Goal: Task Accomplishment & Management: Use online tool/utility

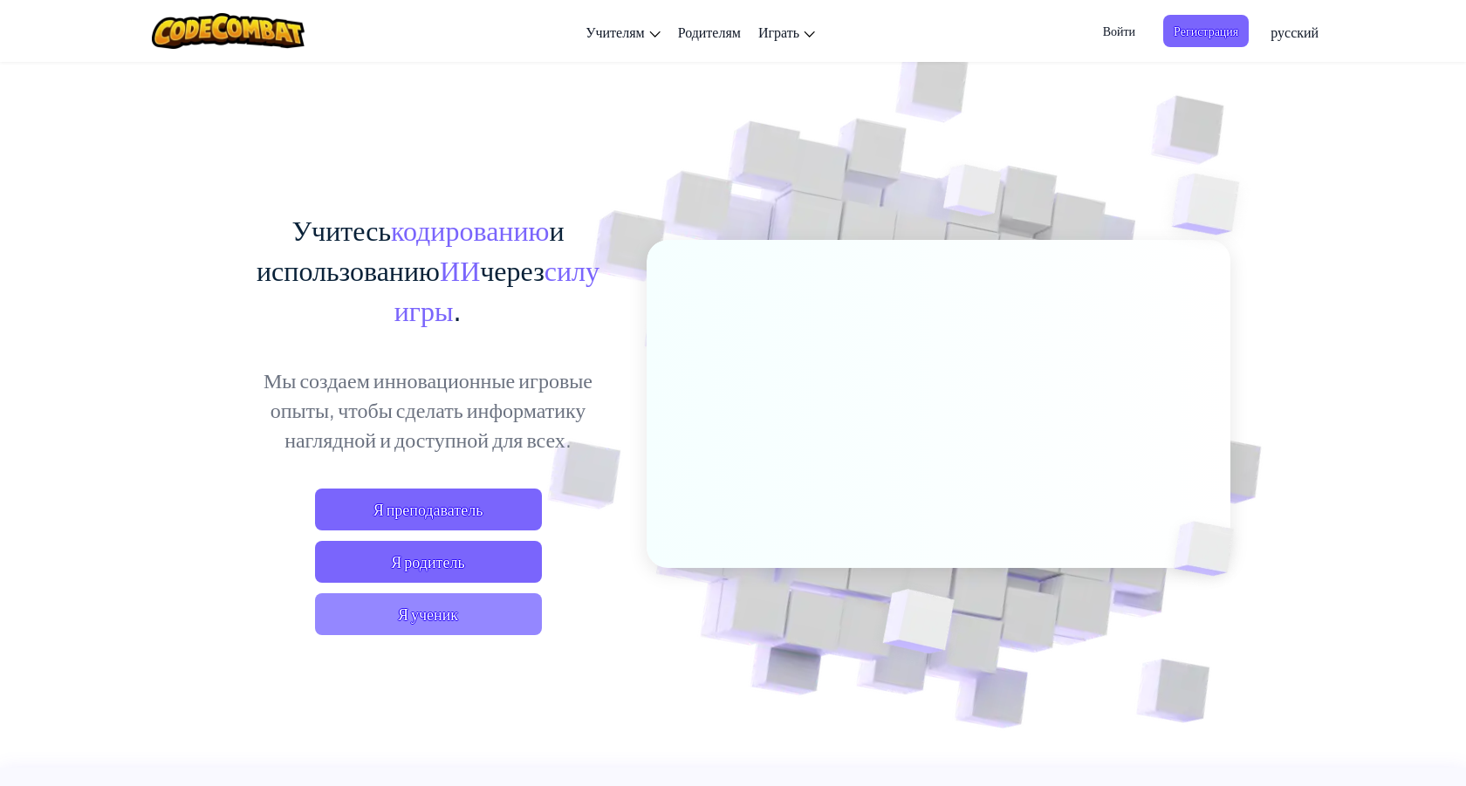
click at [449, 599] on span "Я ученик" at bounding box center [428, 614] width 227 height 42
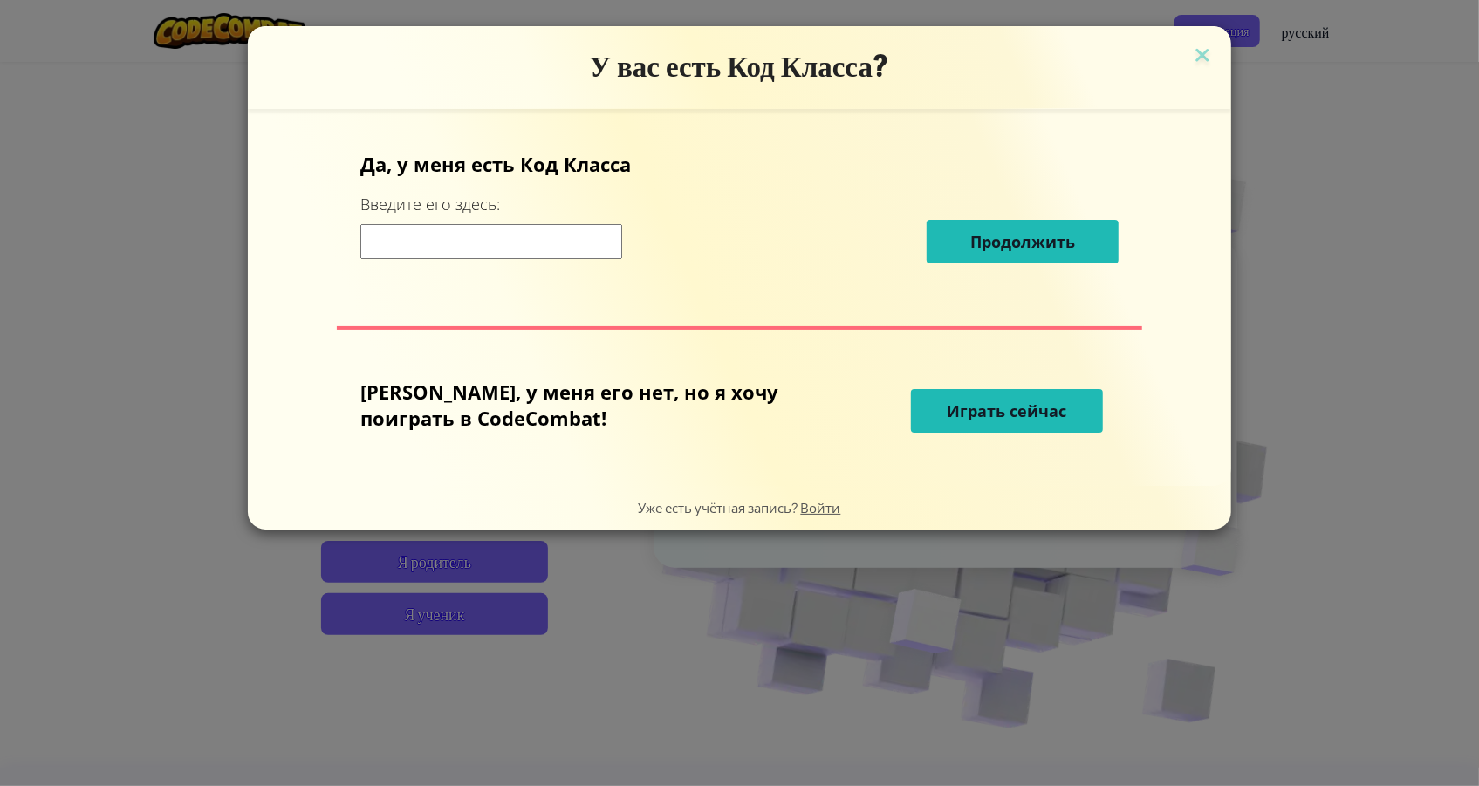
click at [1013, 401] on font "Играть сейчас" at bounding box center [1008, 411] width 120 height 21
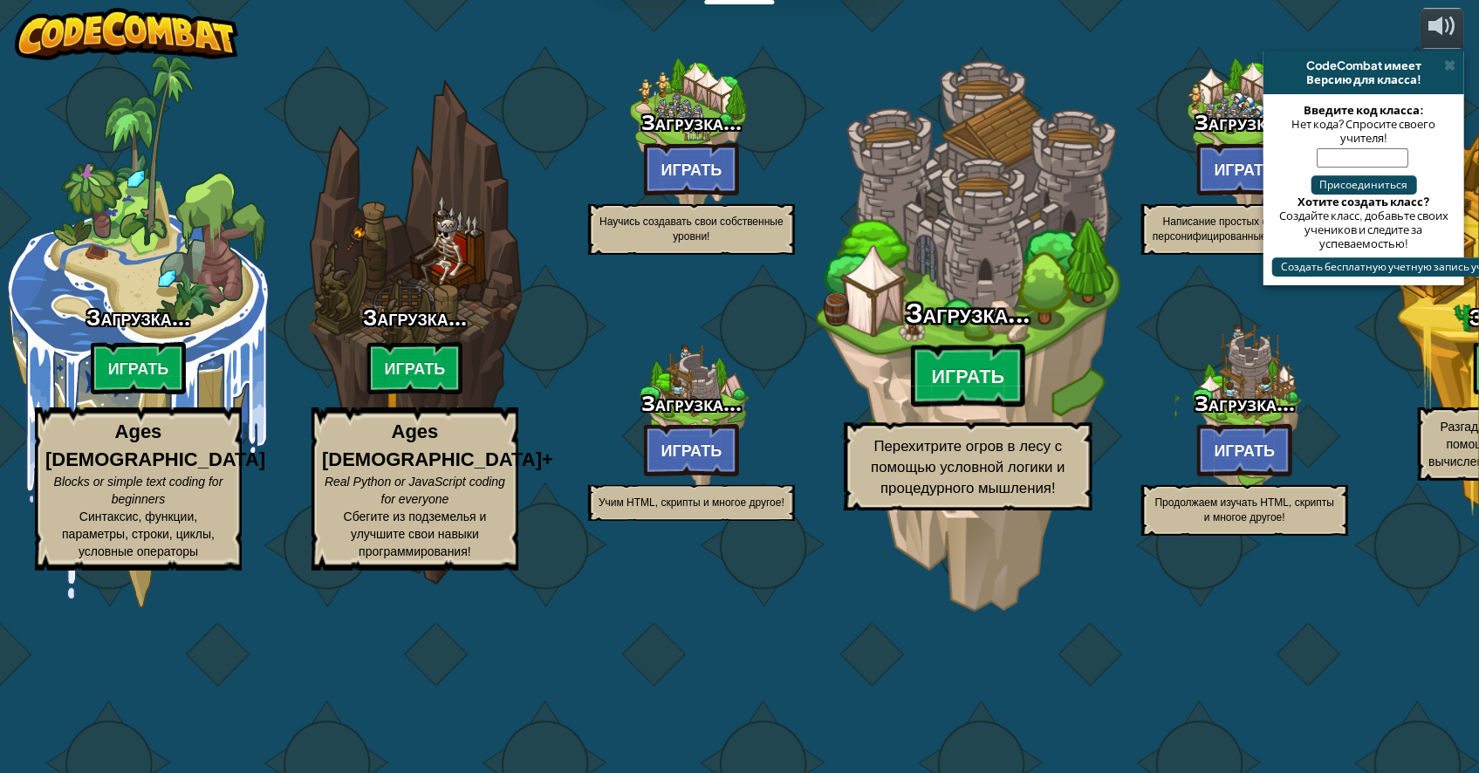
select select "ru"
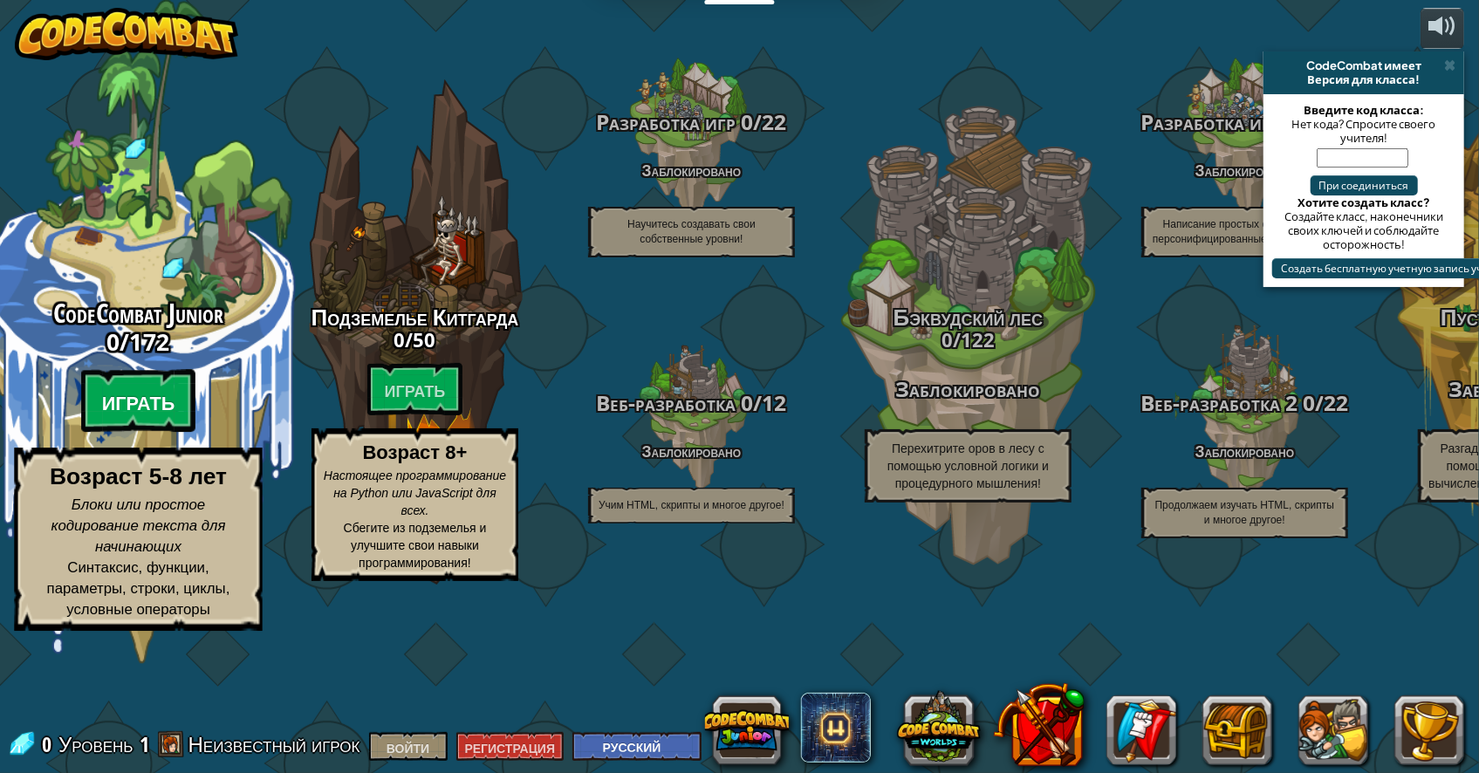
click at [148, 416] on font "Играть" at bounding box center [138, 403] width 73 height 26
select select "ru"
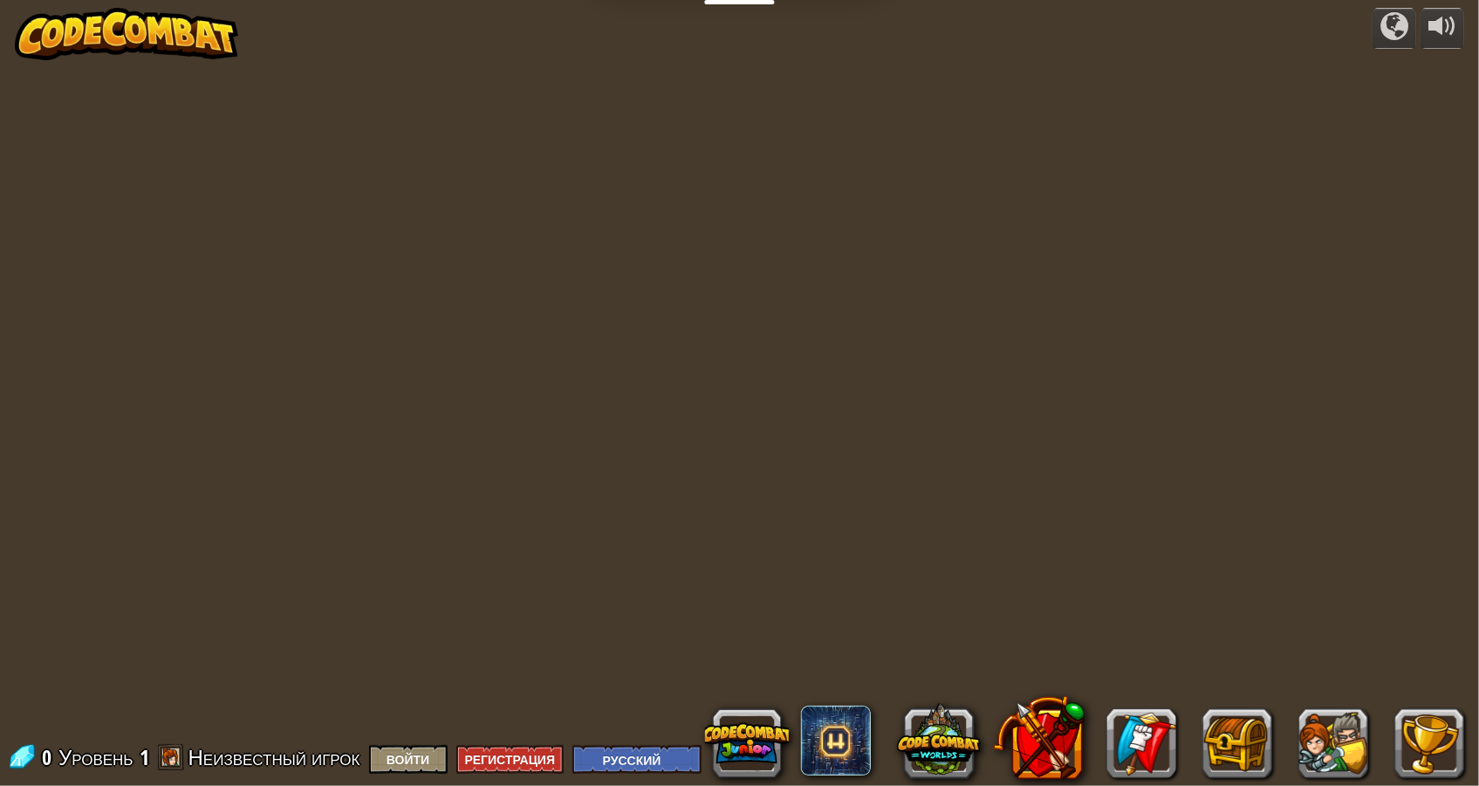
select select "ru"
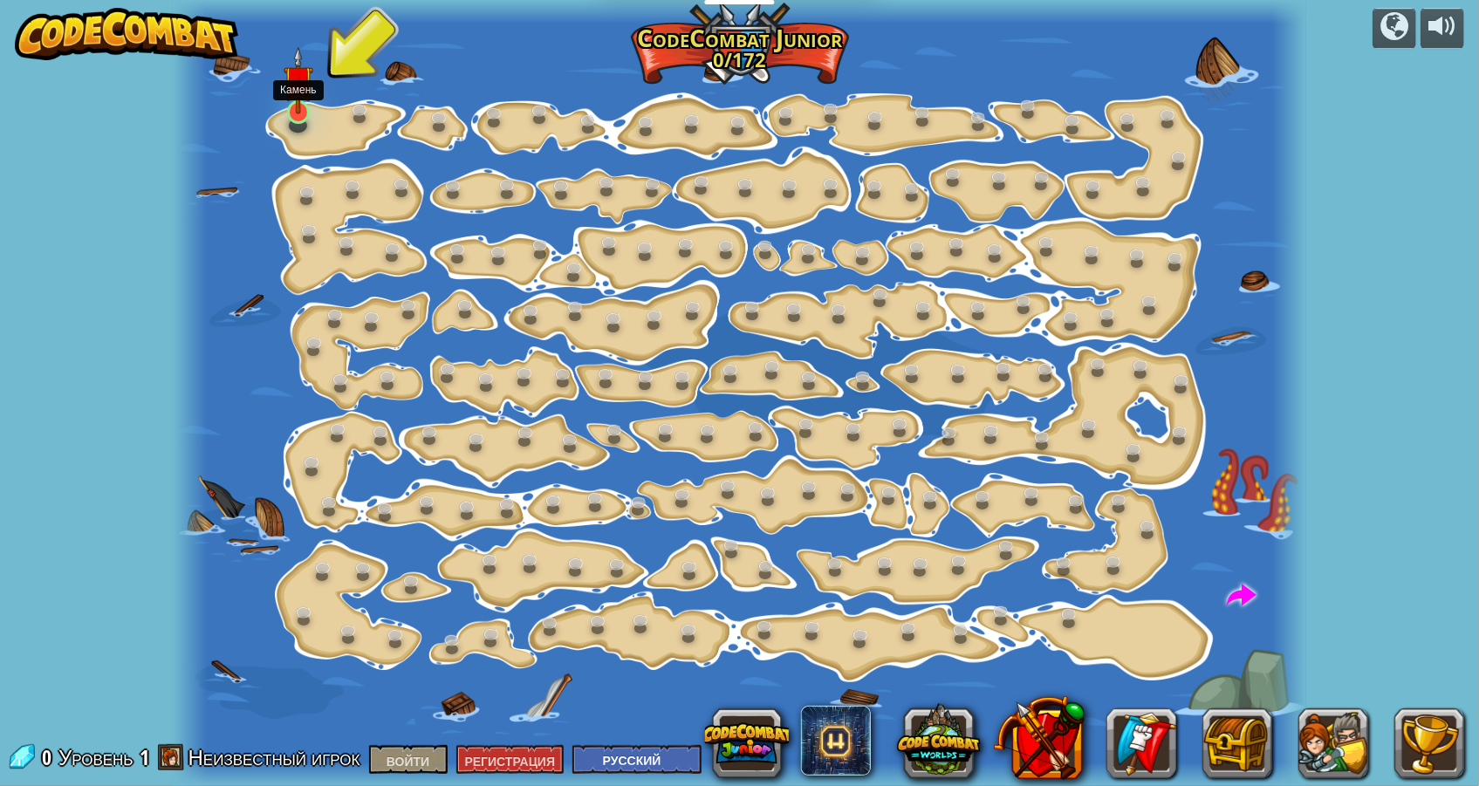
click at [286, 111] on img at bounding box center [299, 80] width 30 height 68
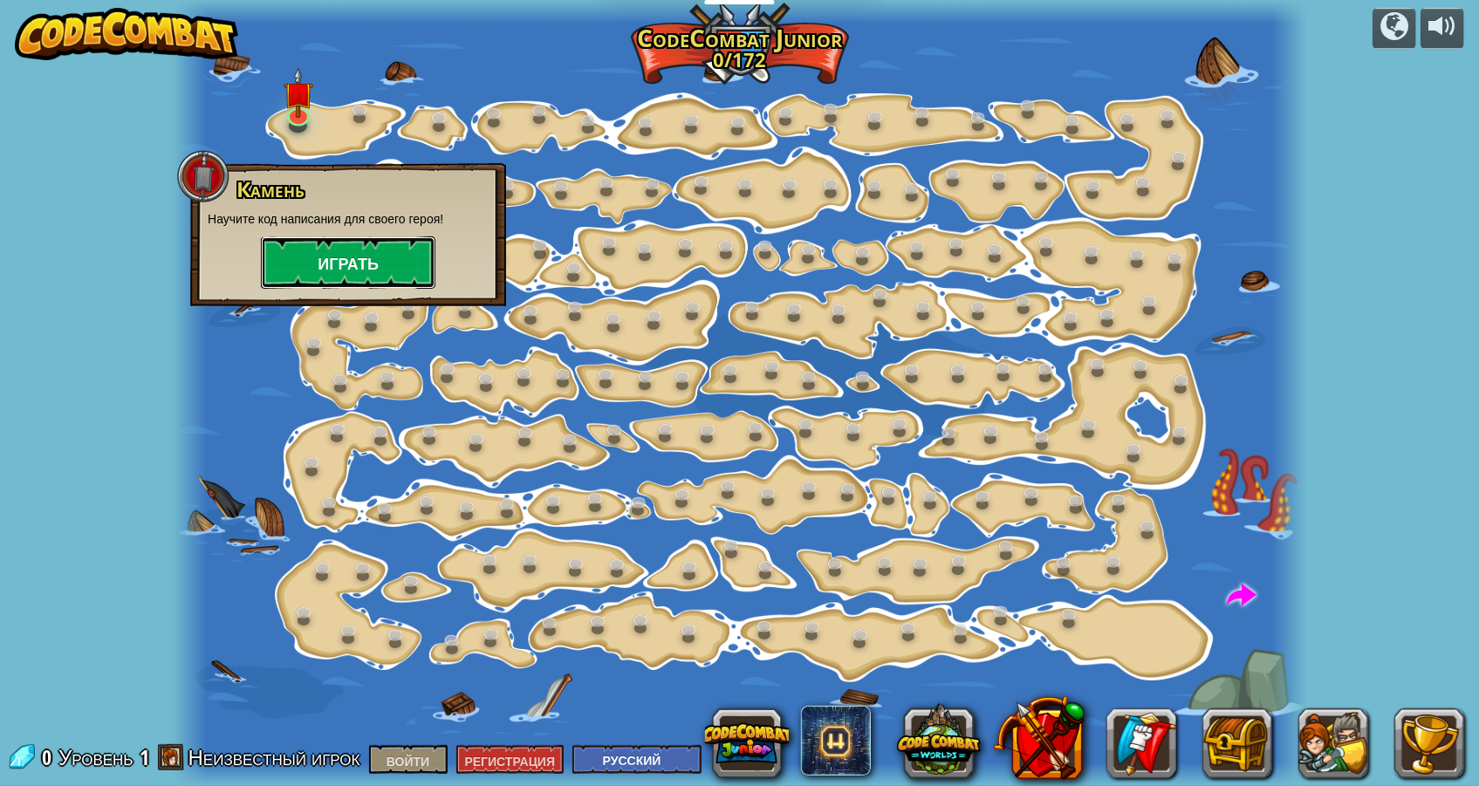
click at [335, 256] on font "Играть" at bounding box center [348, 265] width 61 height 22
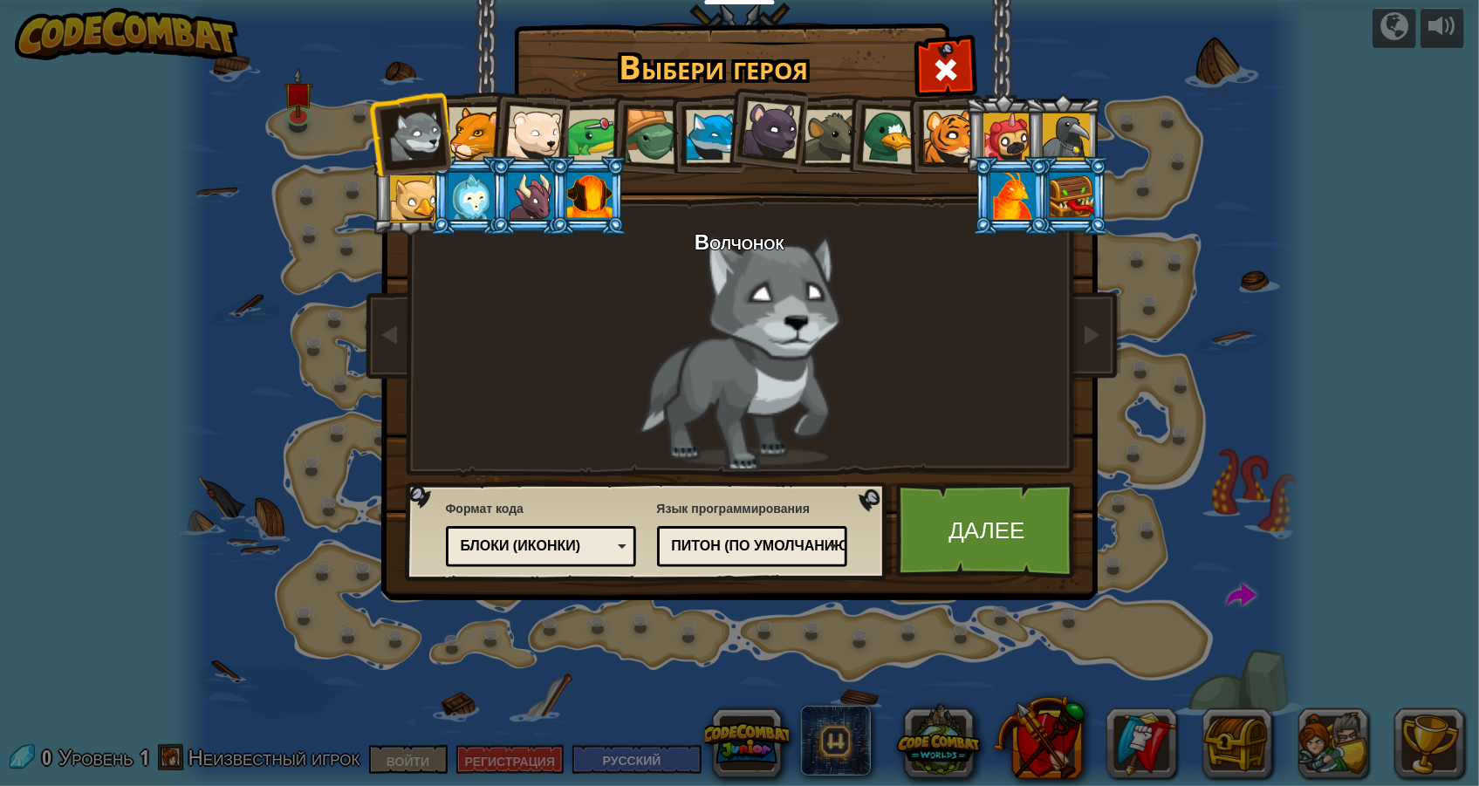
click at [489, 135] on li at bounding box center [529, 131] width 86 height 86
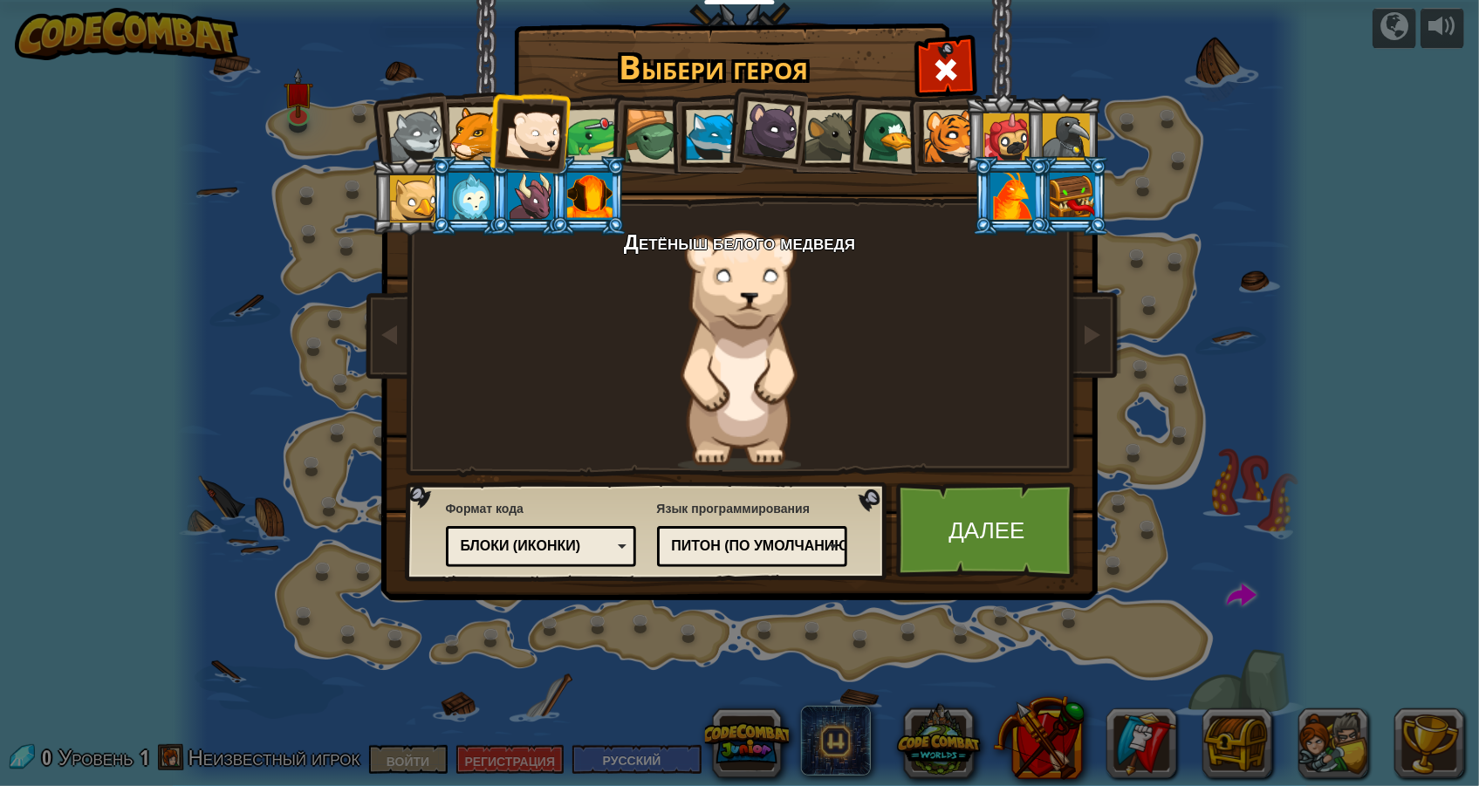
click at [584, 137] on div at bounding box center [593, 136] width 54 height 54
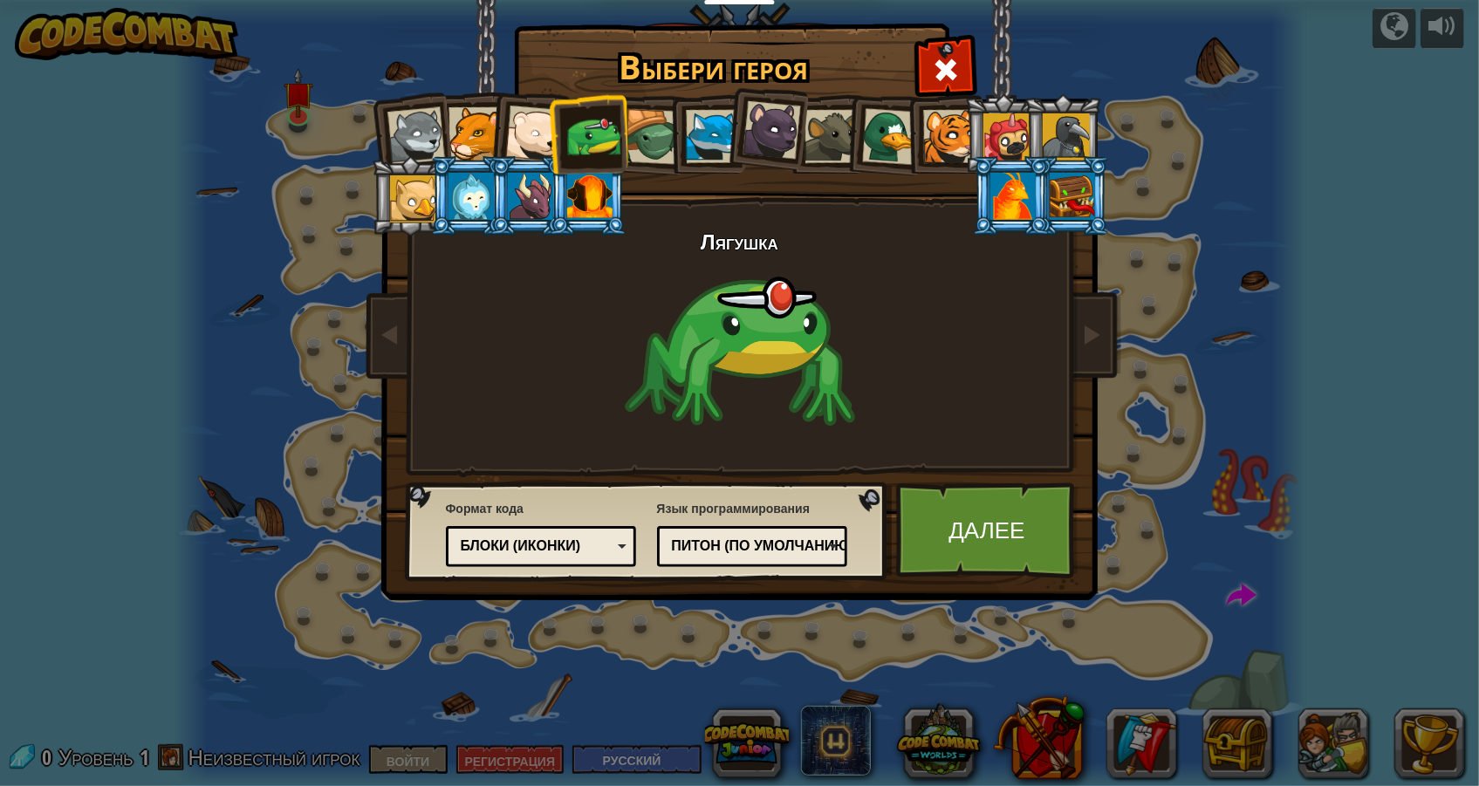
click at [929, 134] on div at bounding box center [949, 136] width 53 height 53
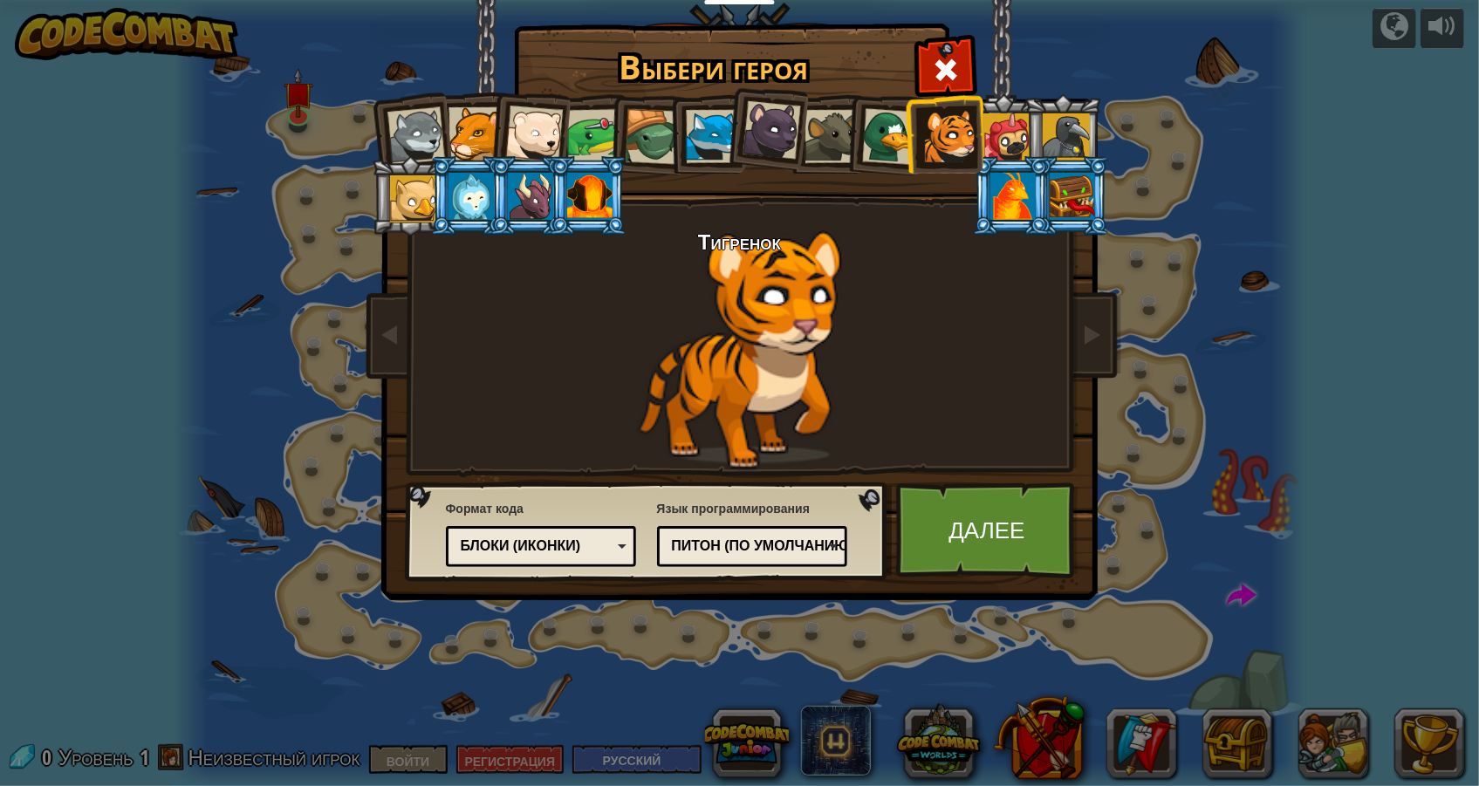
click at [1073, 120] on div at bounding box center [1066, 136] width 47 height 47
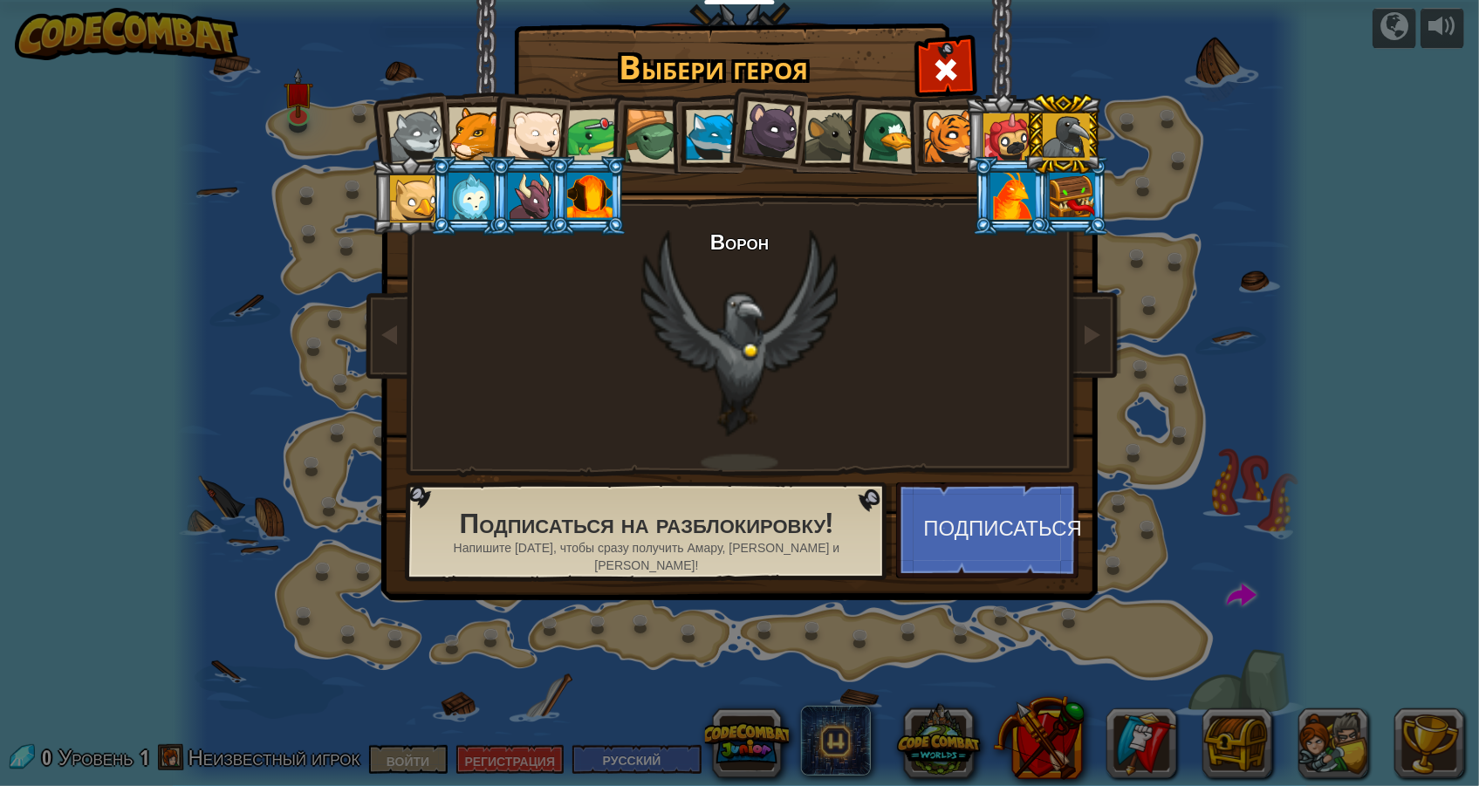
click at [1025, 188] on div at bounding box center [1012, 196] width 45 height 47
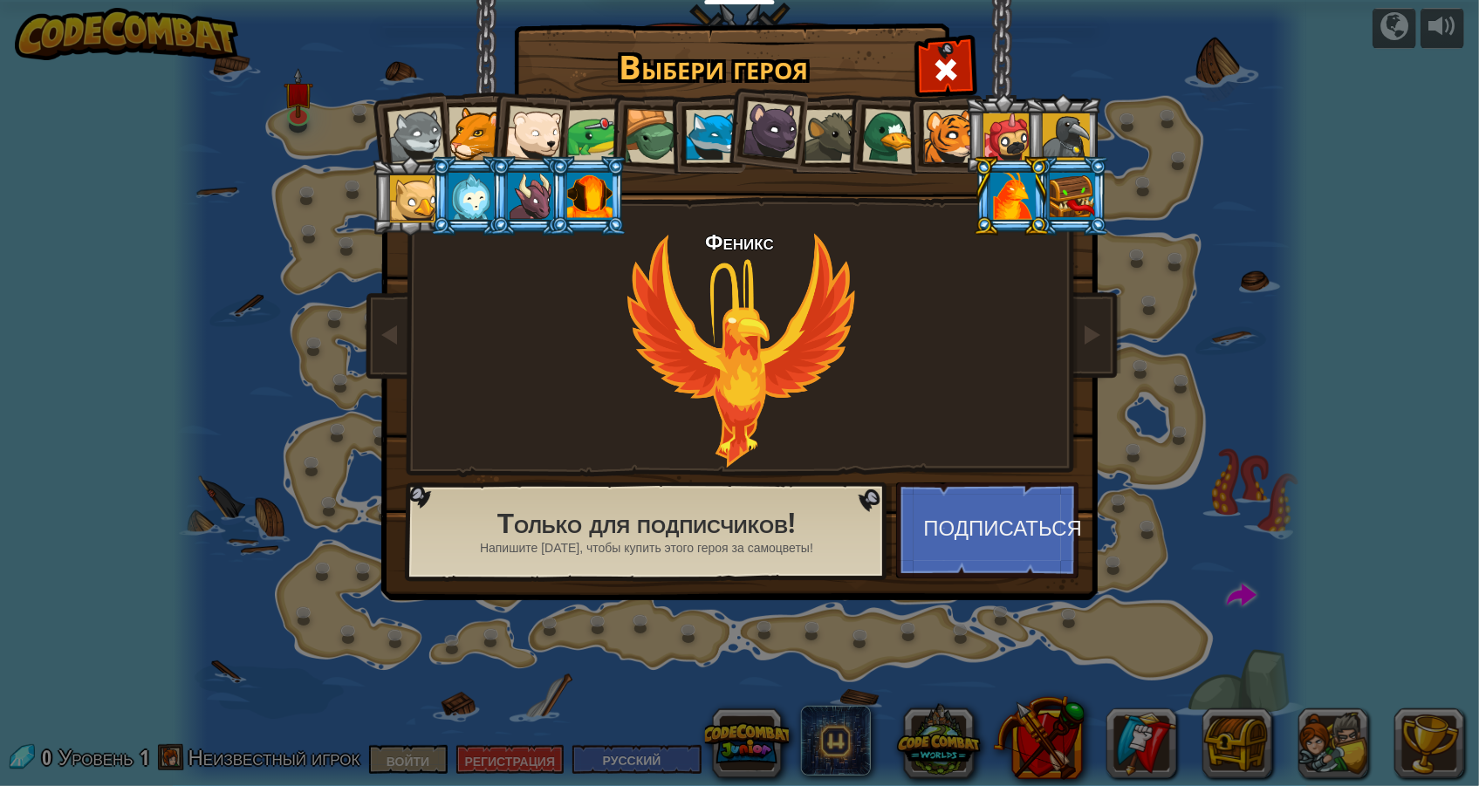
click at [1067, 206] on div at bounding box center [1072, 196] width 45 height 47
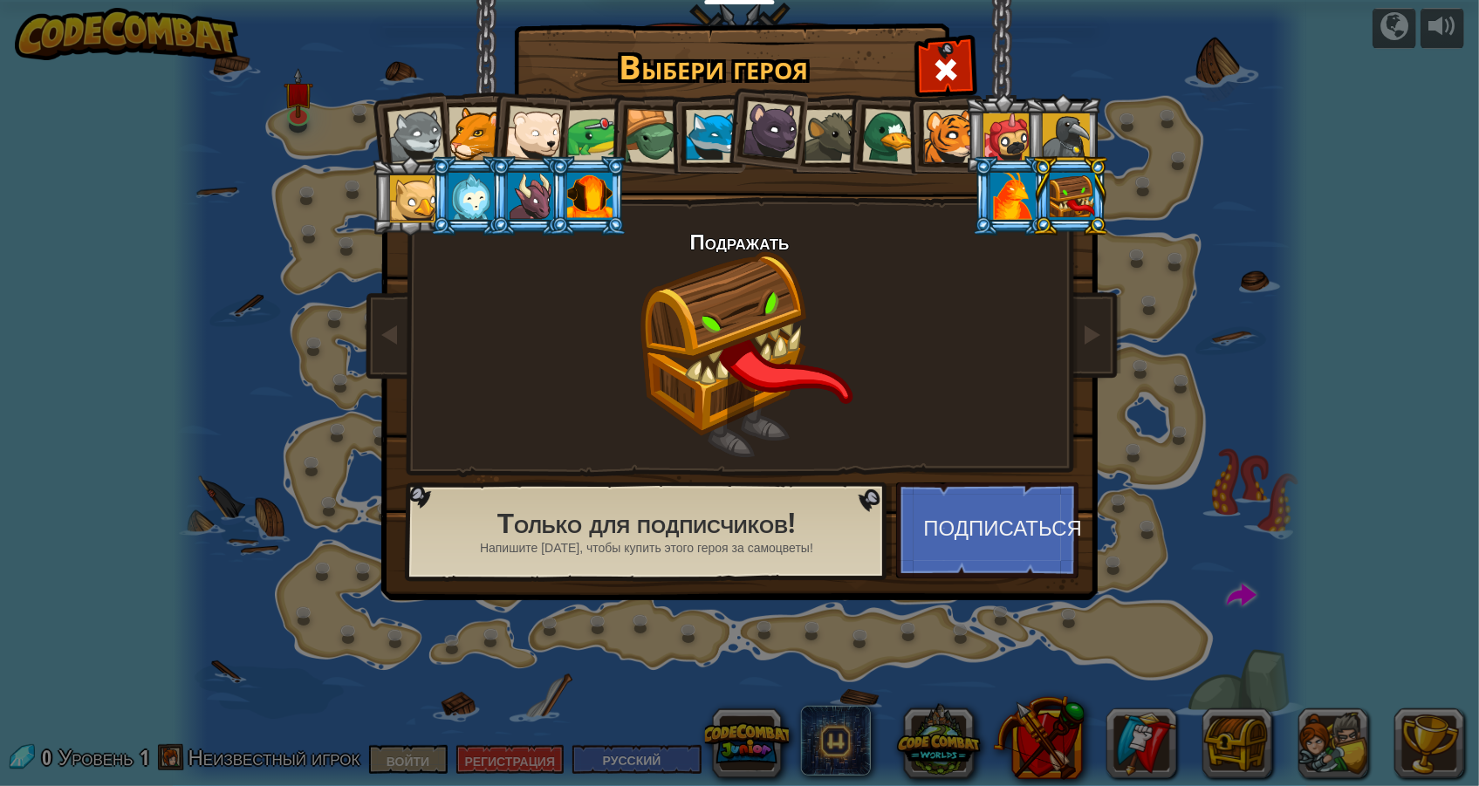
click at [600, 195] on div at bounding box center [589, 196] width 45 height 47
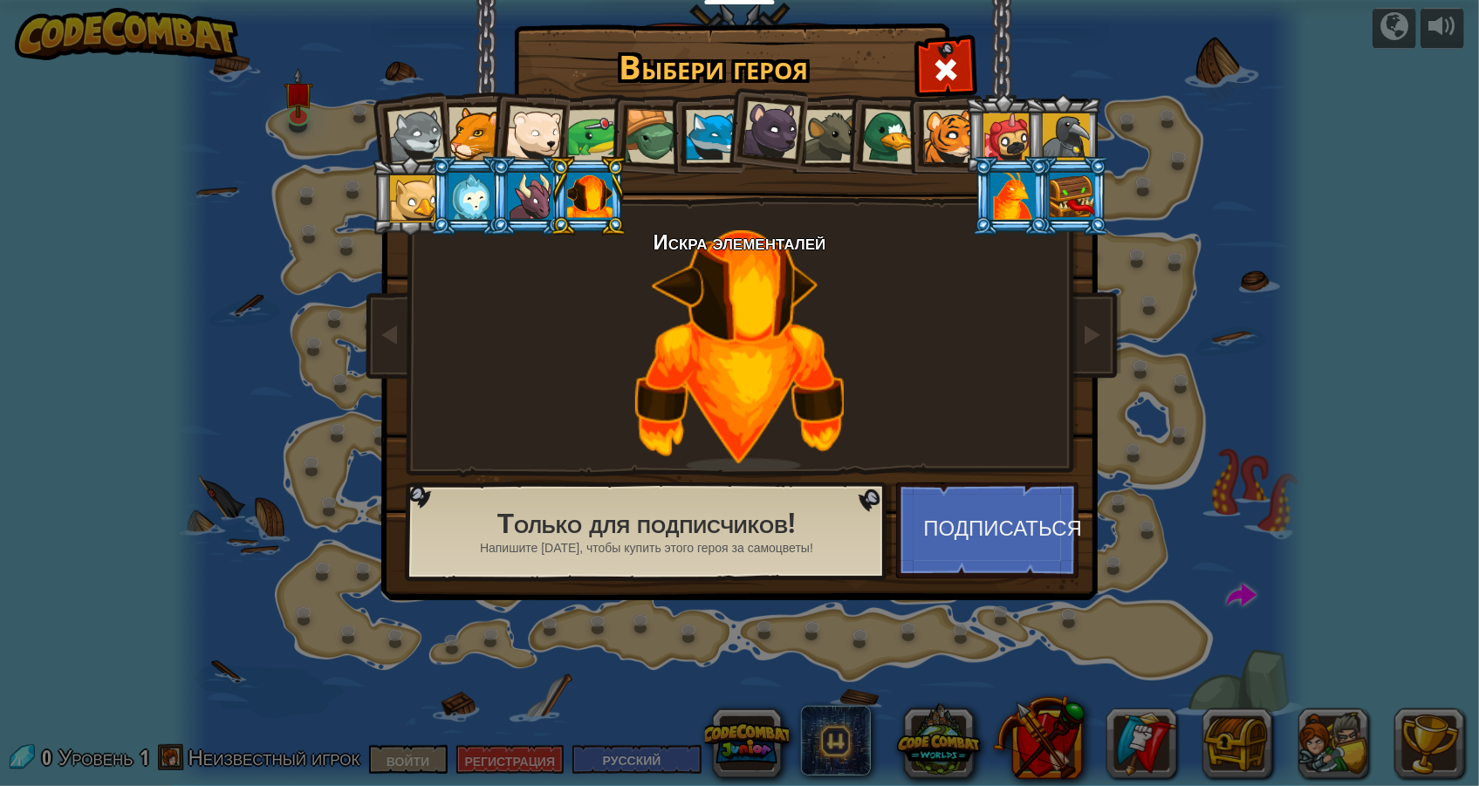
click at [443, 186] on li at bounding box center [469, 195] width 79 height 79
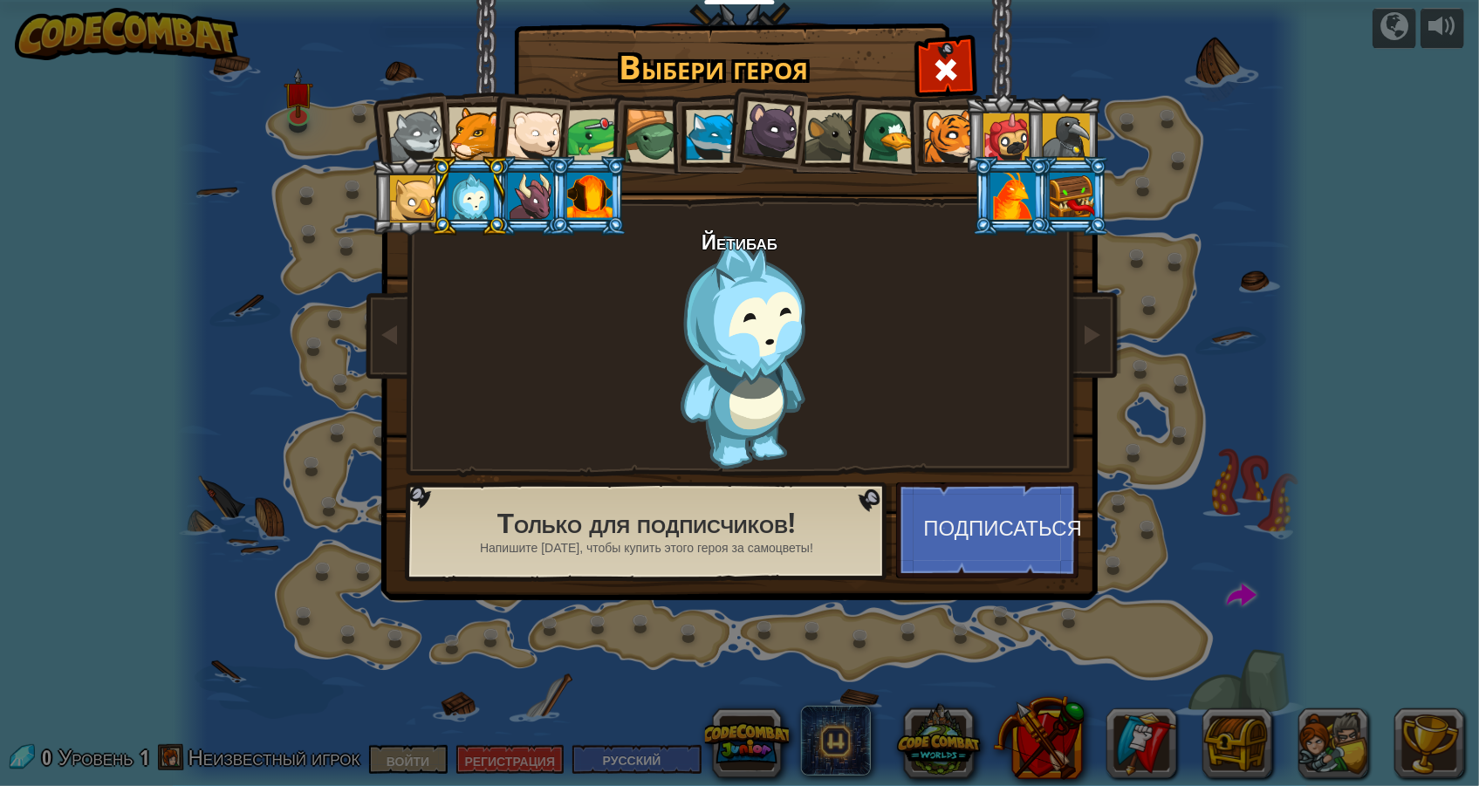
click at [413, 188] on div at bounding box center [413, 198] width 47 height 47
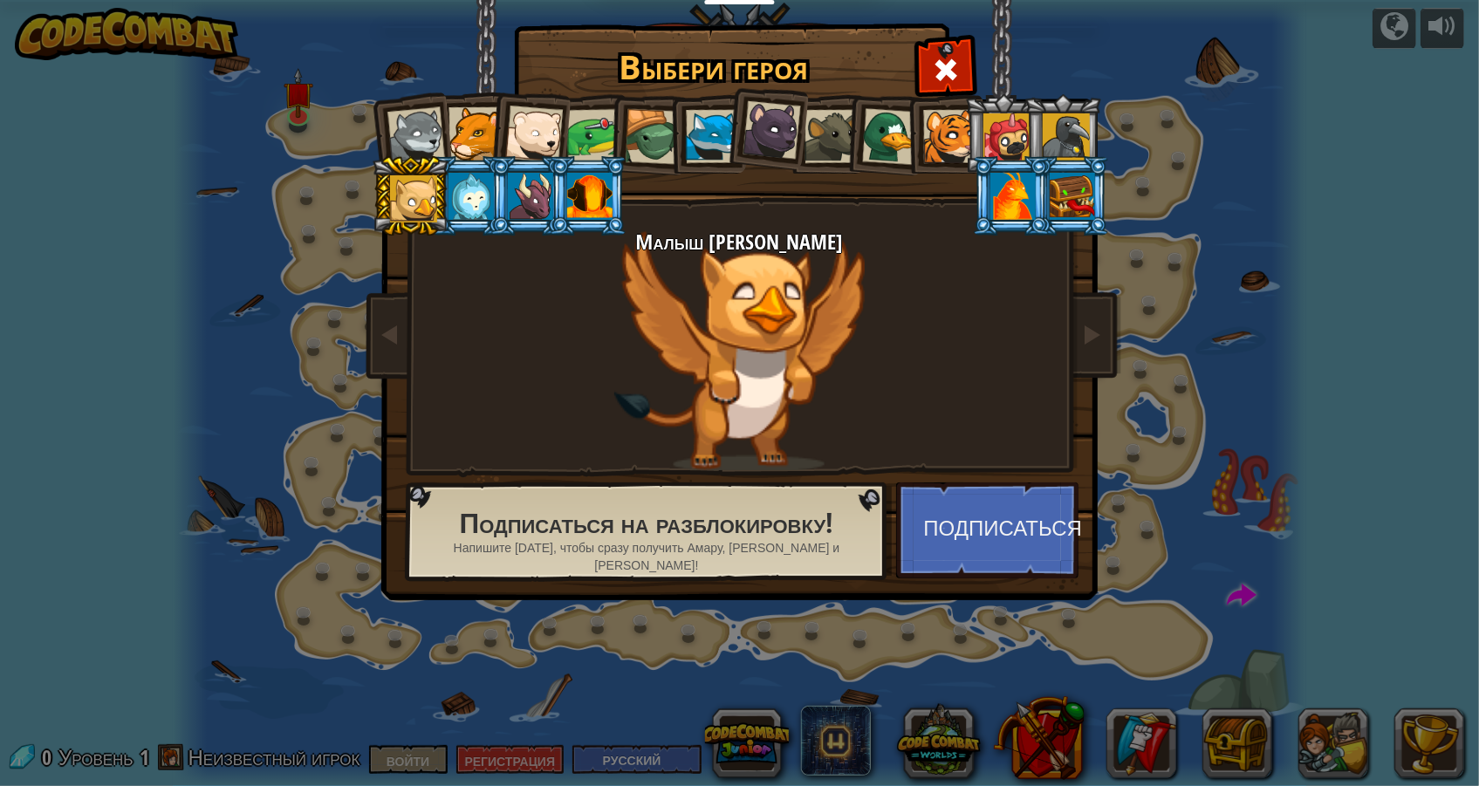
click at [958, 141] on div at bounding box center [949, 136] width 53 height 53
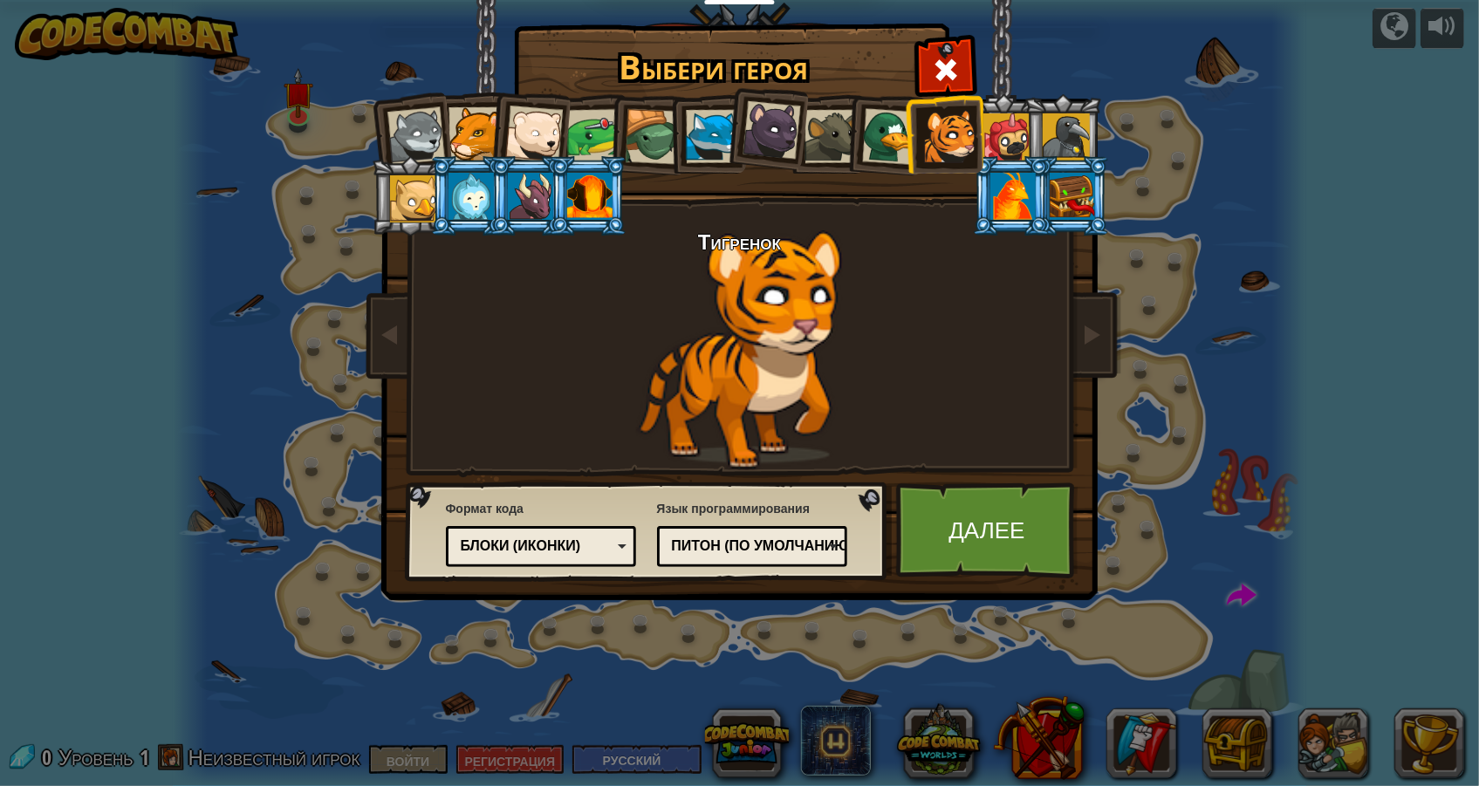
click at [826, 135] on div at bounding box center [831, 136] width 53 height 53
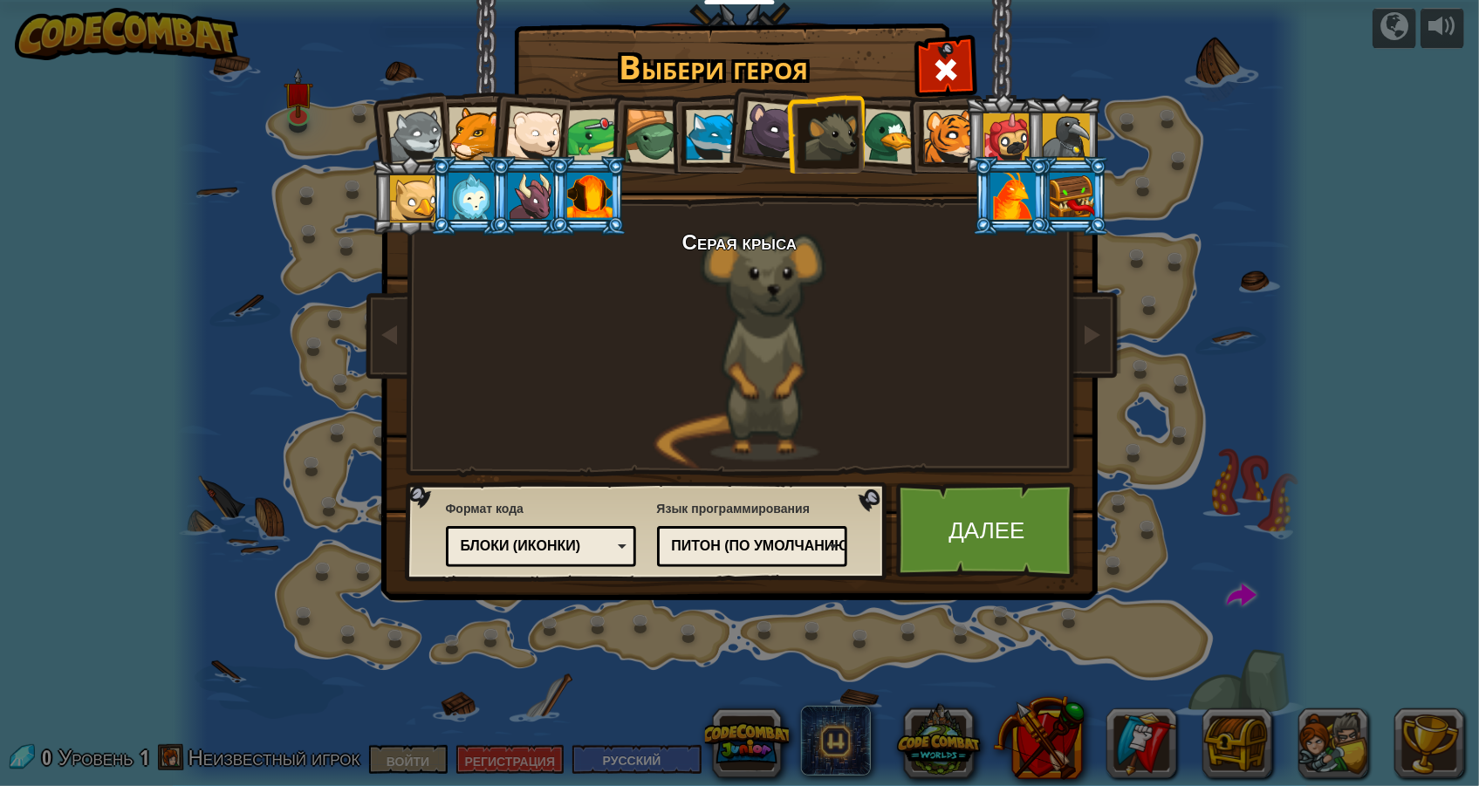
click at [761, 102] on div at bounding box center [771, 130] width 58 height 58
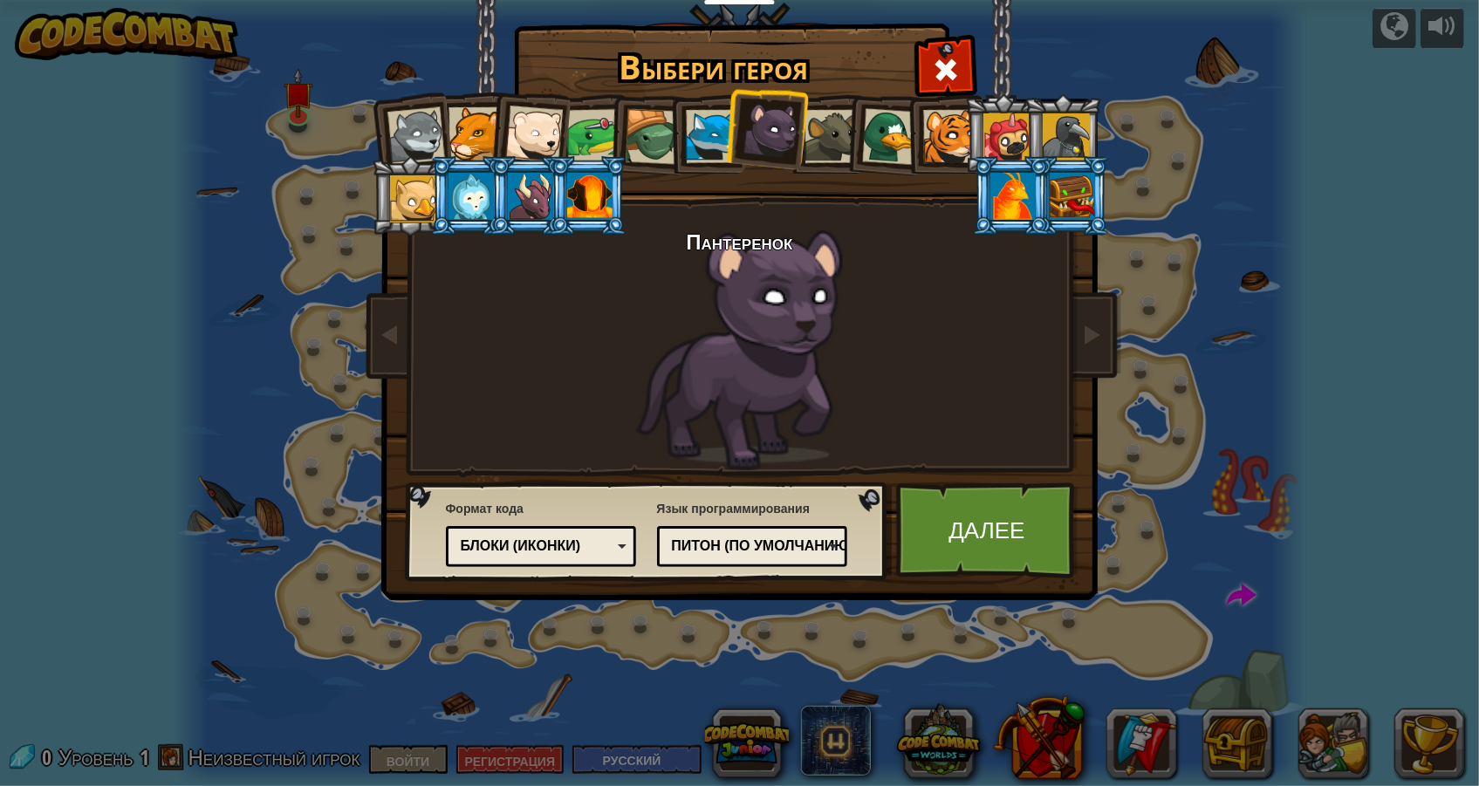
click at [741, 541] on font "Питон (По умолчанию)" at bounding box center [763, 545] width 182 height 15
click at [571, 535] on div "Блоки (иконки)" at bounding box center [541, 546] width 168 height 27
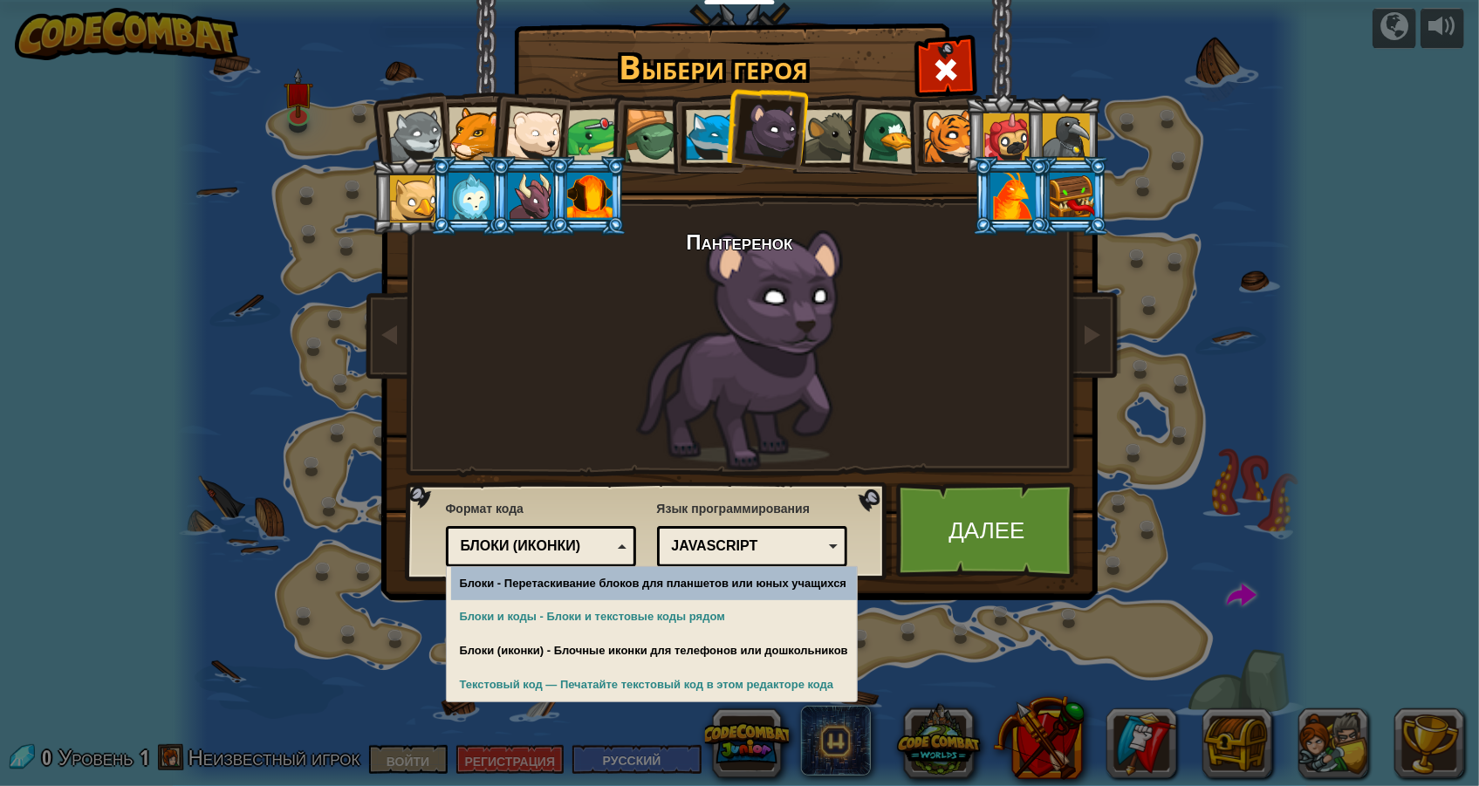
click at [536, 546] on font "Блоки (иконки)" at bounding box center [521, 545] width 120 height 15
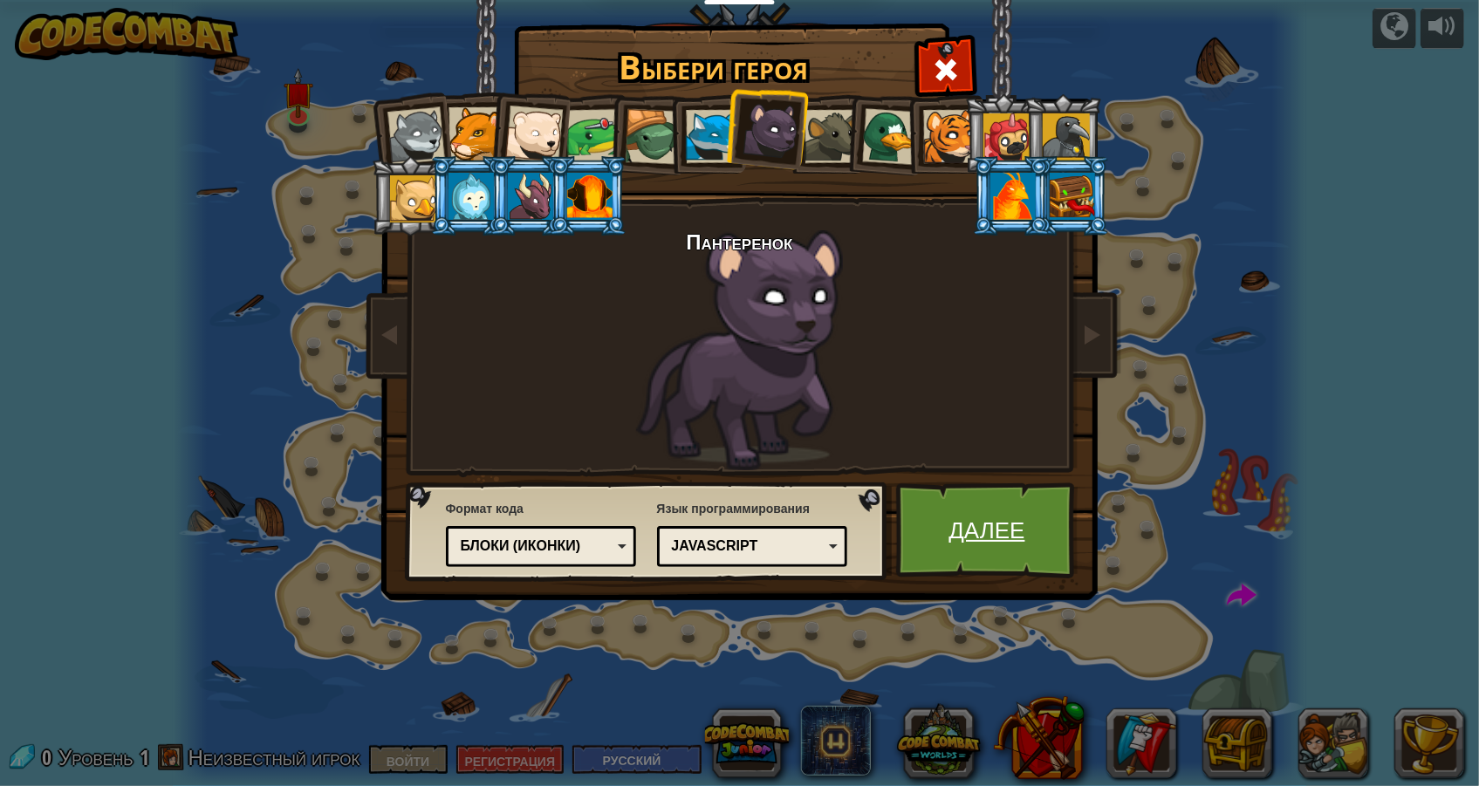
click at [1017, 538] on font "Далее" at bounding box center [987, 529] width 76 height 31
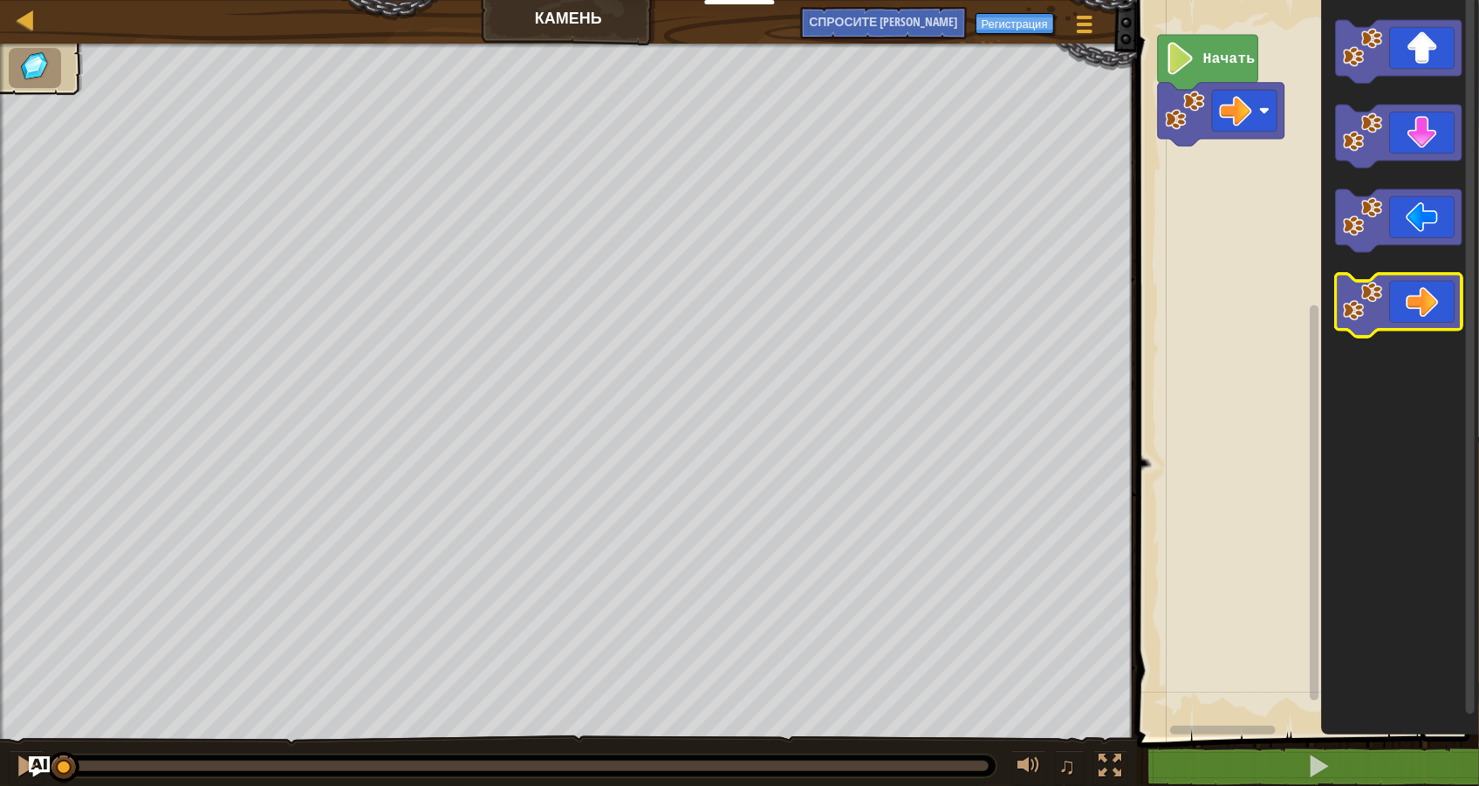
click at [1443, 292] on icon "Рабочая область Блочно" at bounding box center [1399, 306] width 127 height 63
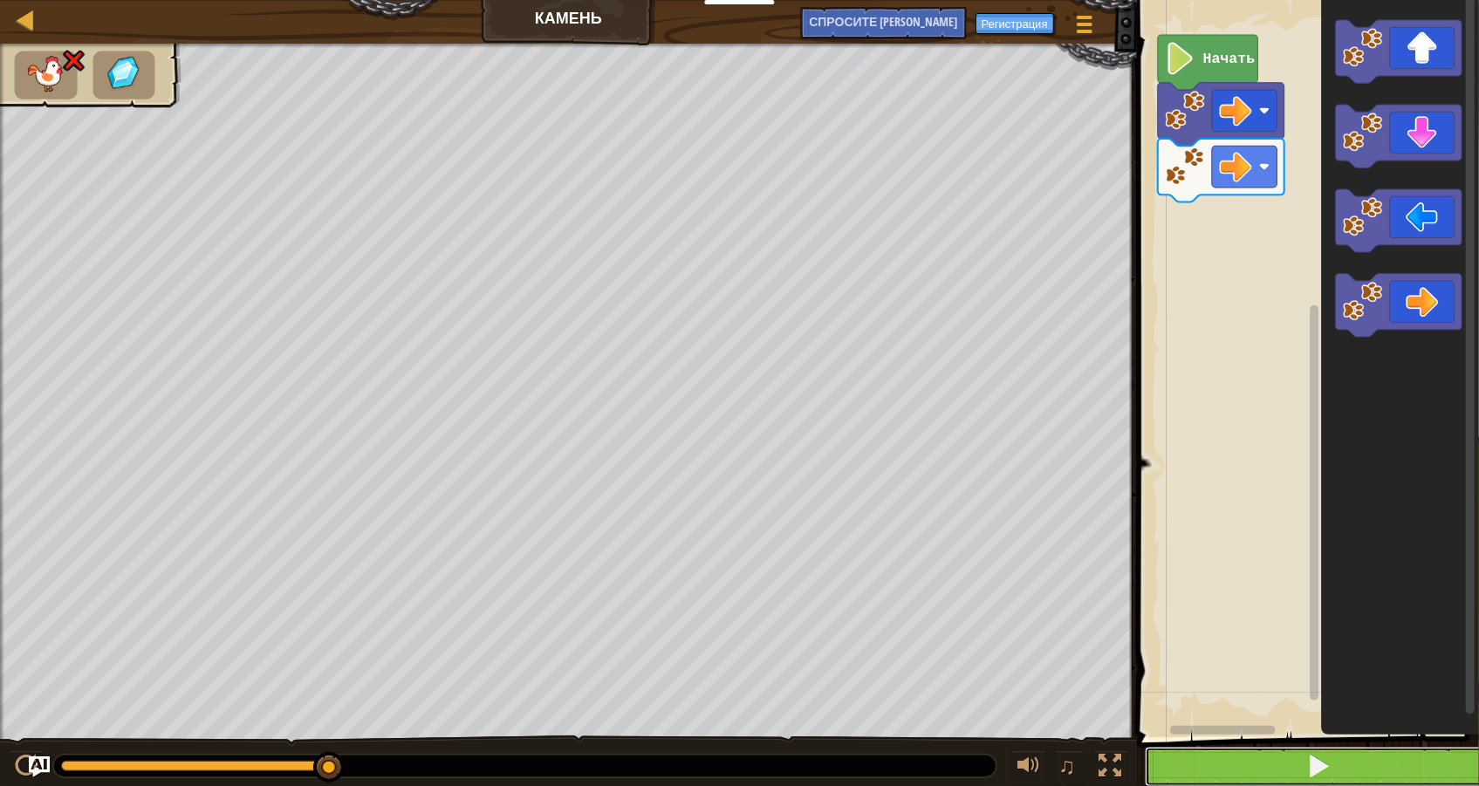
click at [1176, 778] on button at bounding box center [1318, 767] width 347 height 40
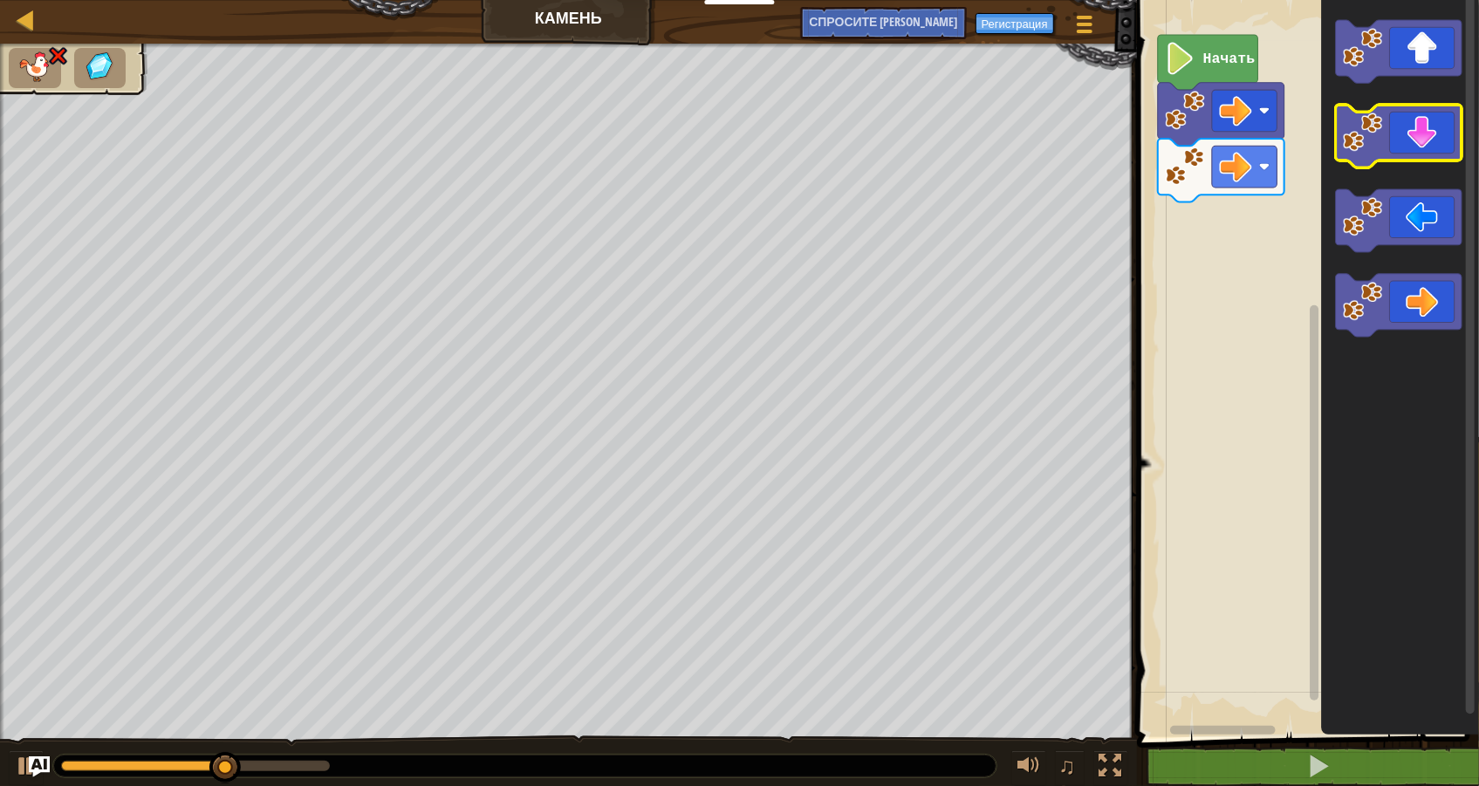
click at [1398, 144] on icon "Рабочая область Блочно" at bounding box center [1399, 136] width 127 height 63
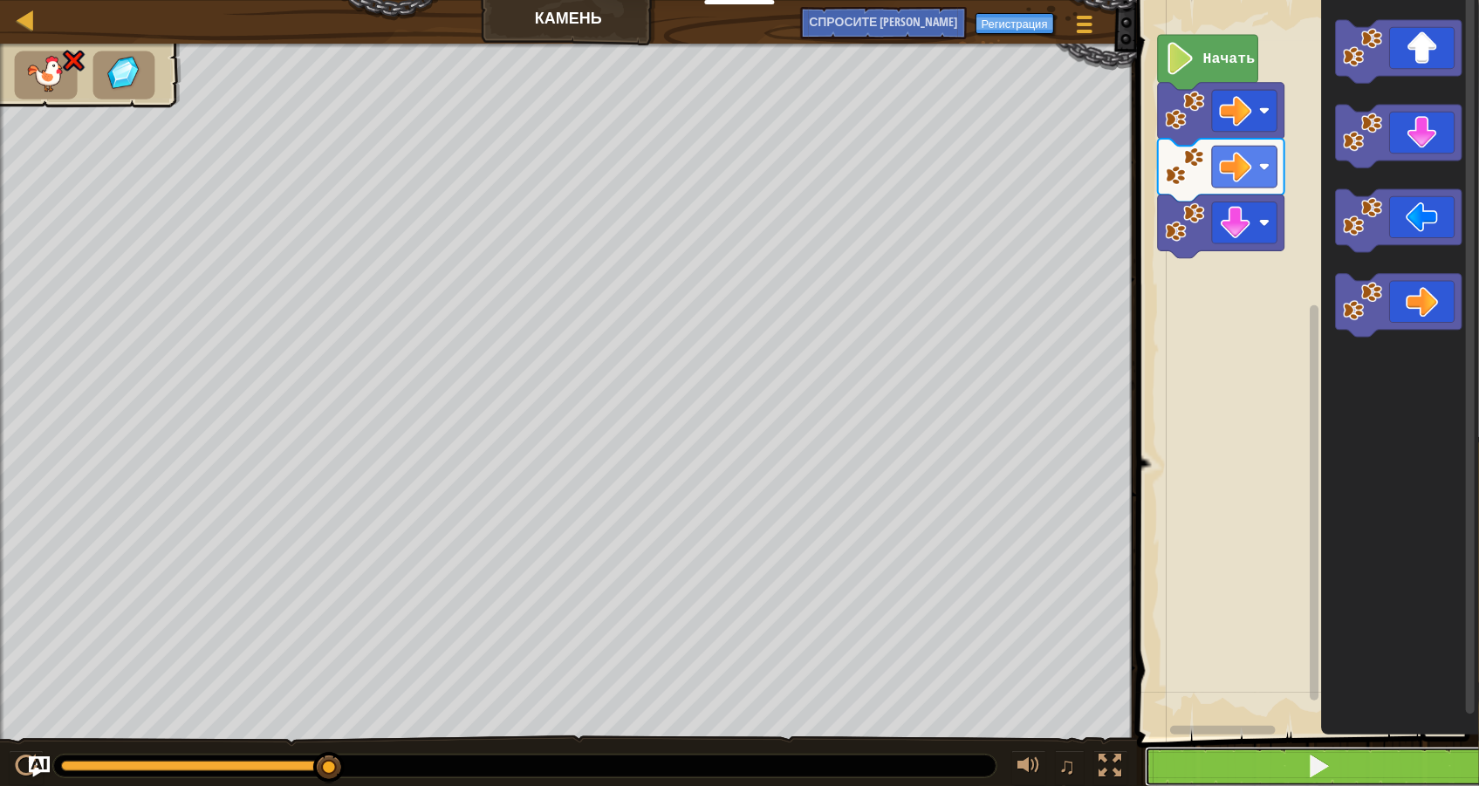
click at [1314, 754] on span at bounding box center [1318, 766] width 24 height 24
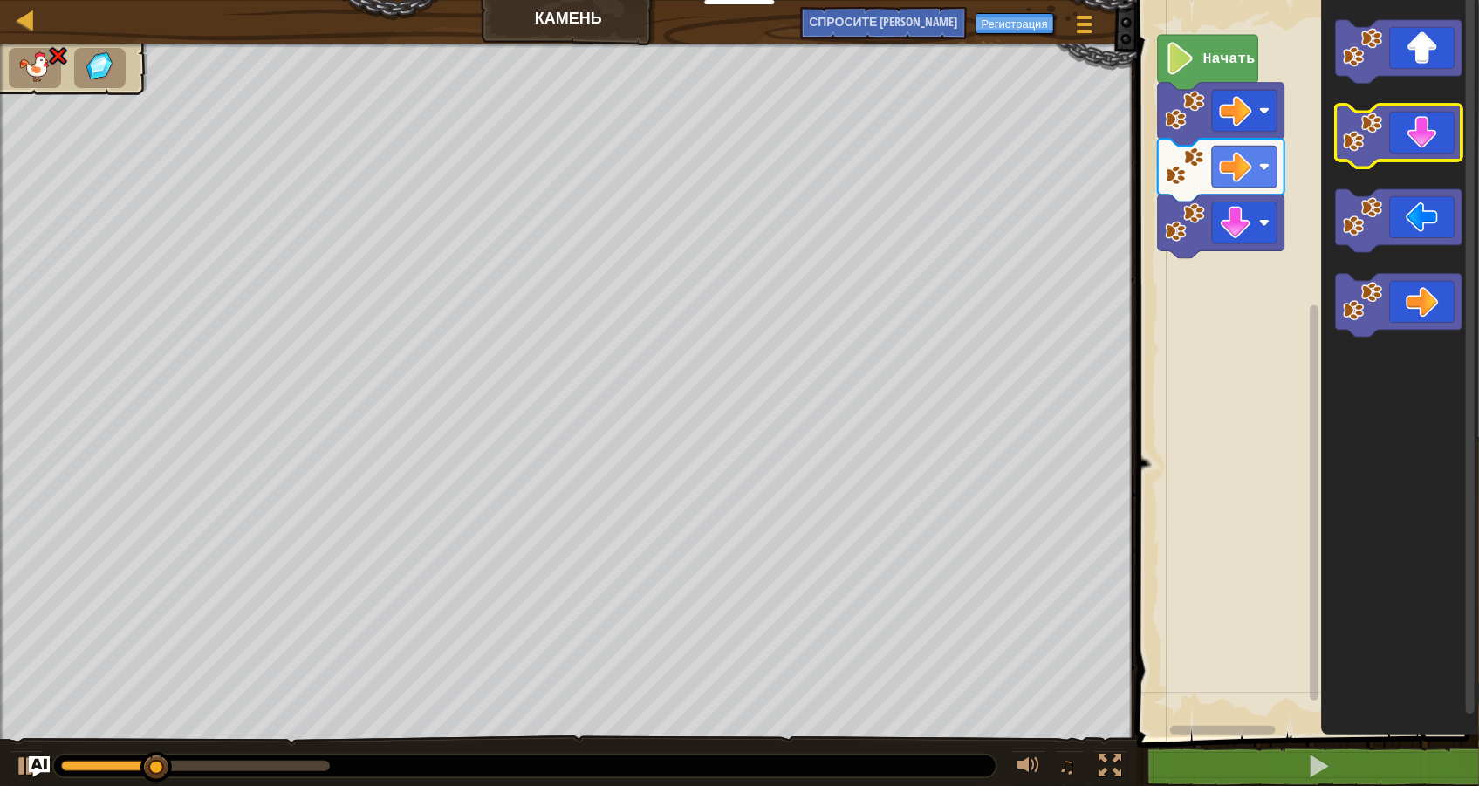
click at [1377, 134] on image "Рабочая область Блочно" at bounding box center [1363, 133] width 40 height 40
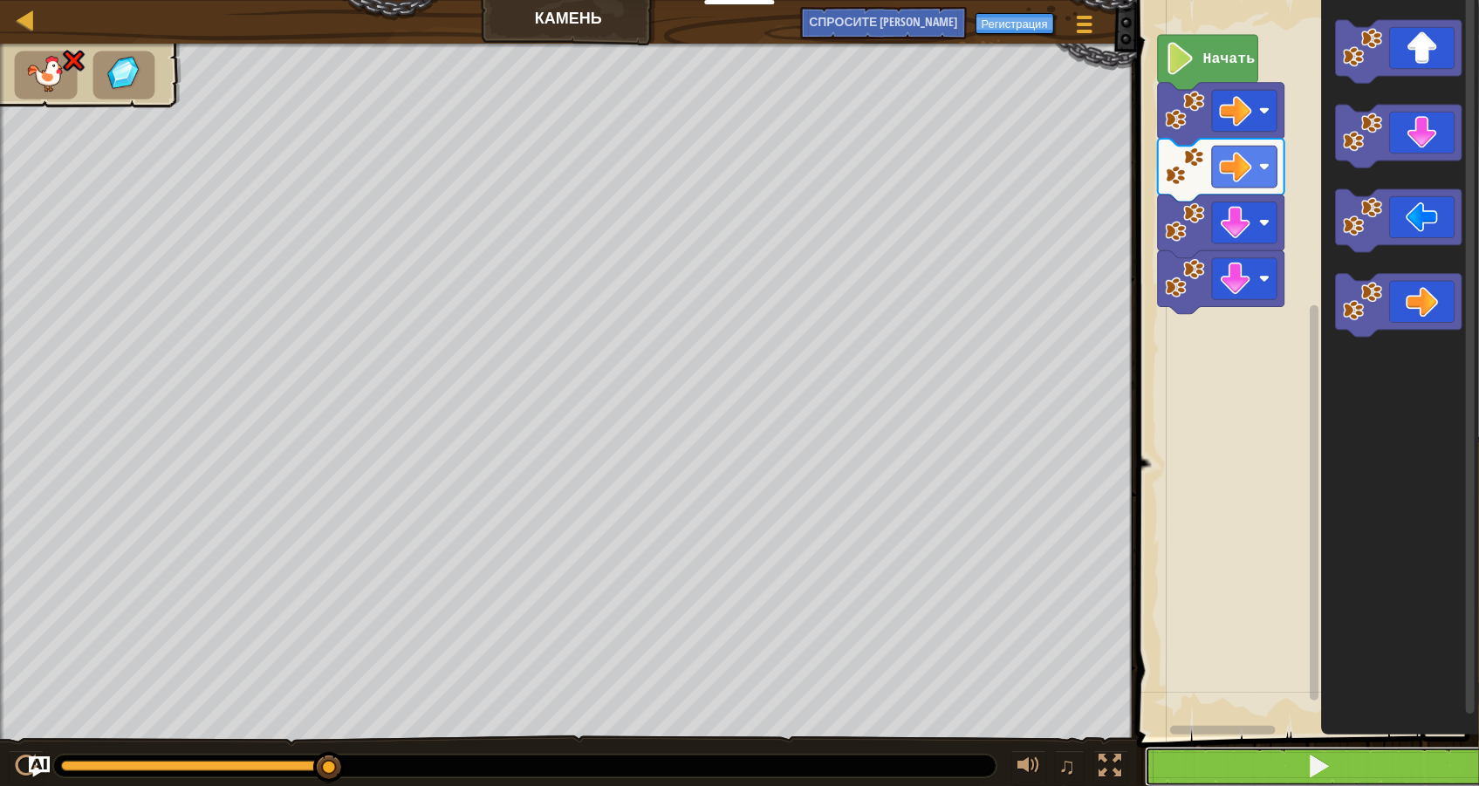
click at [1363, 765] on button at bounding box center [1318, 767] width 347 height 40
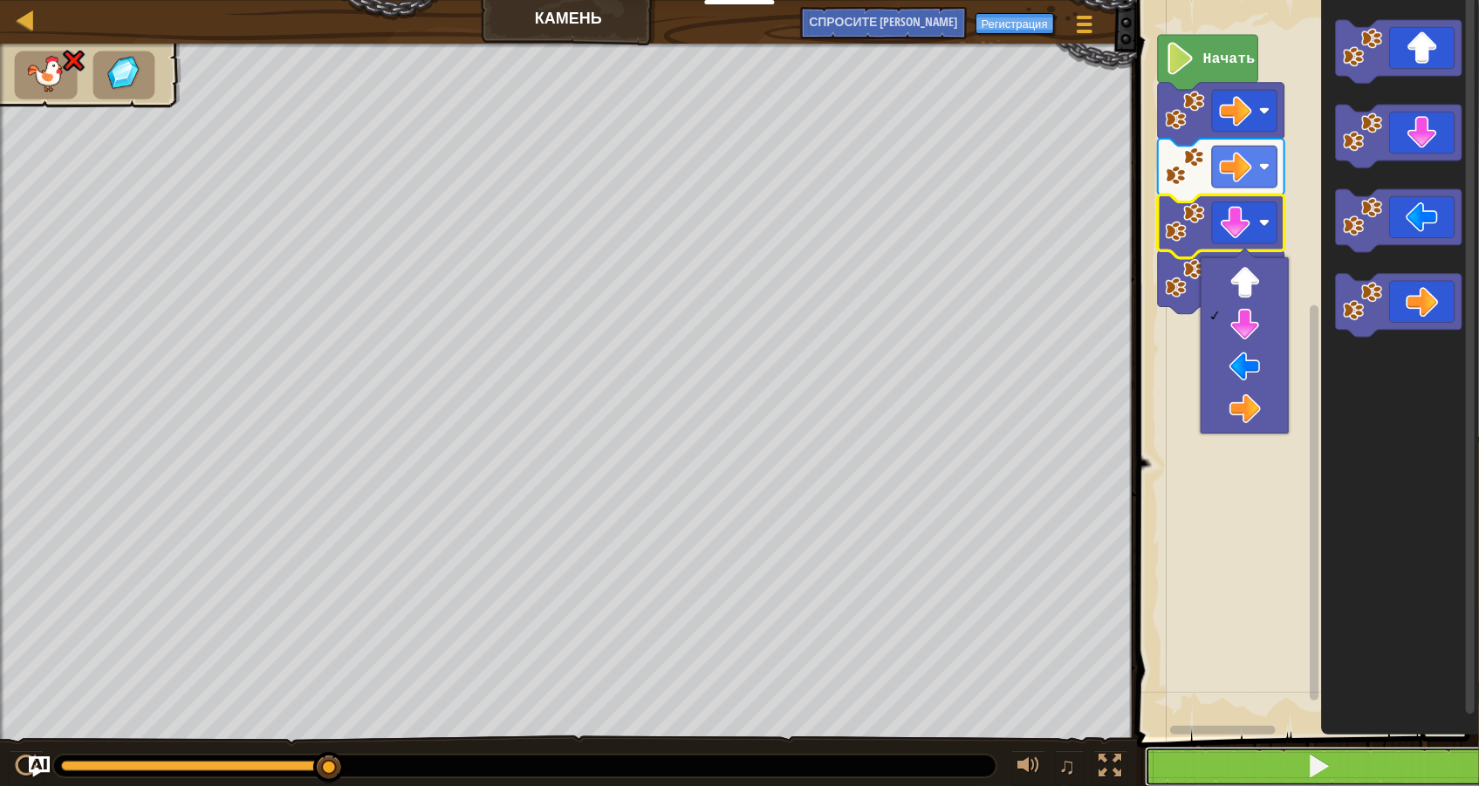
click at [1285, 751] on button at bounding box center [1318, 767] width 347 height 40
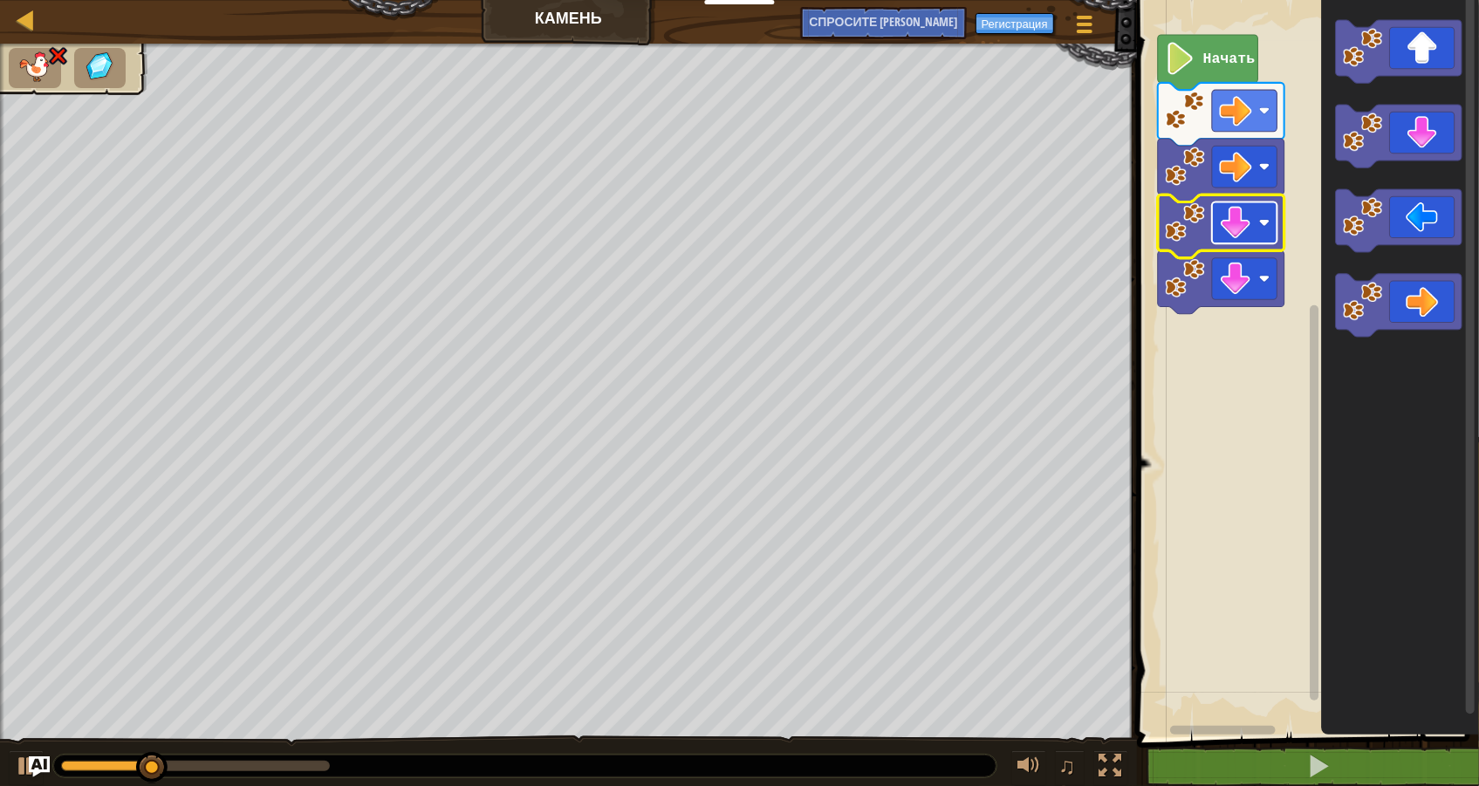
click at [1229, 209] on image "Рабочая область Блочно" at bounding box center [1235, 223] width 32 height 32
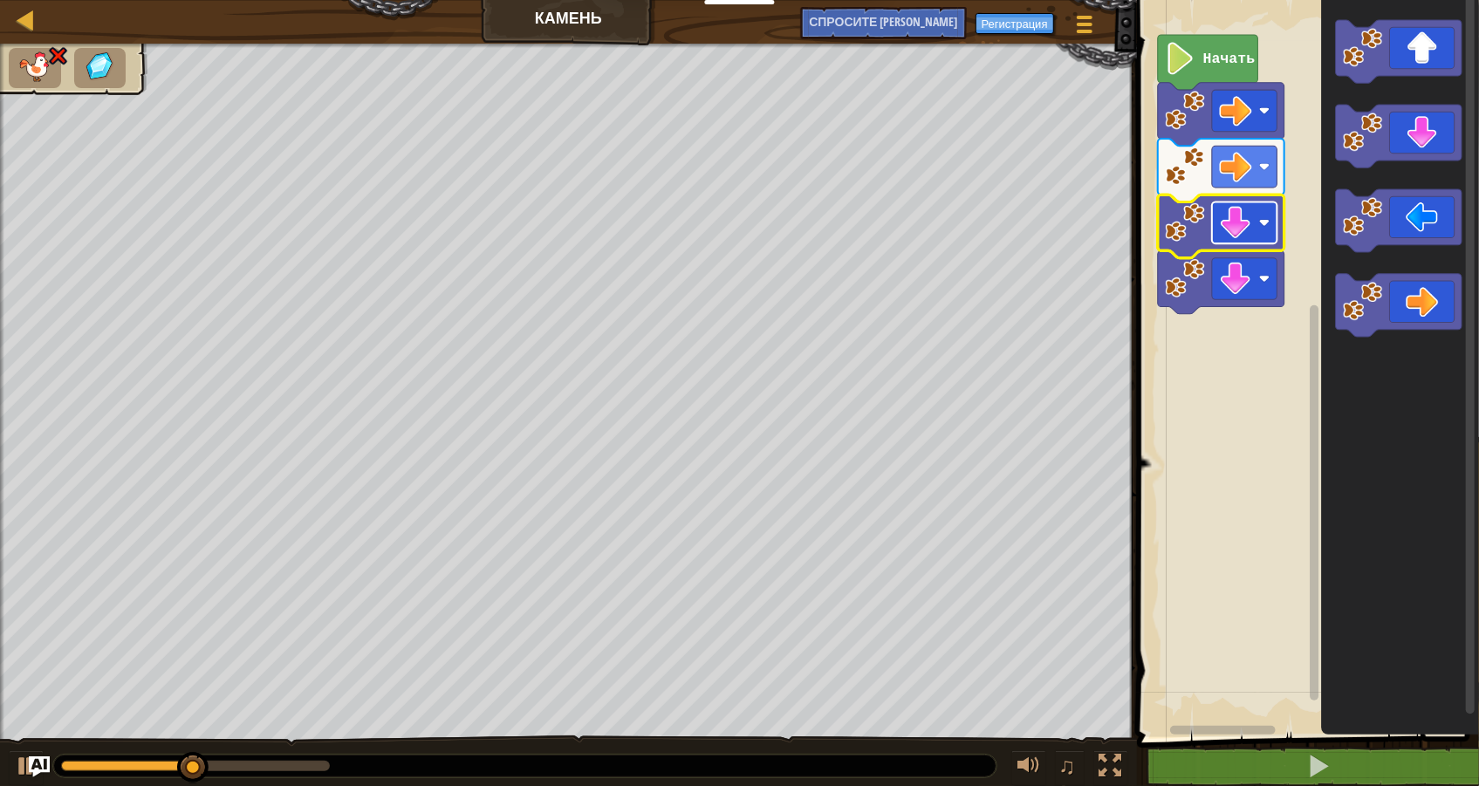
click at [1229, 209] on image "Рабочая область Блочно" at bounding box center [1235, 223] width 32 height 32
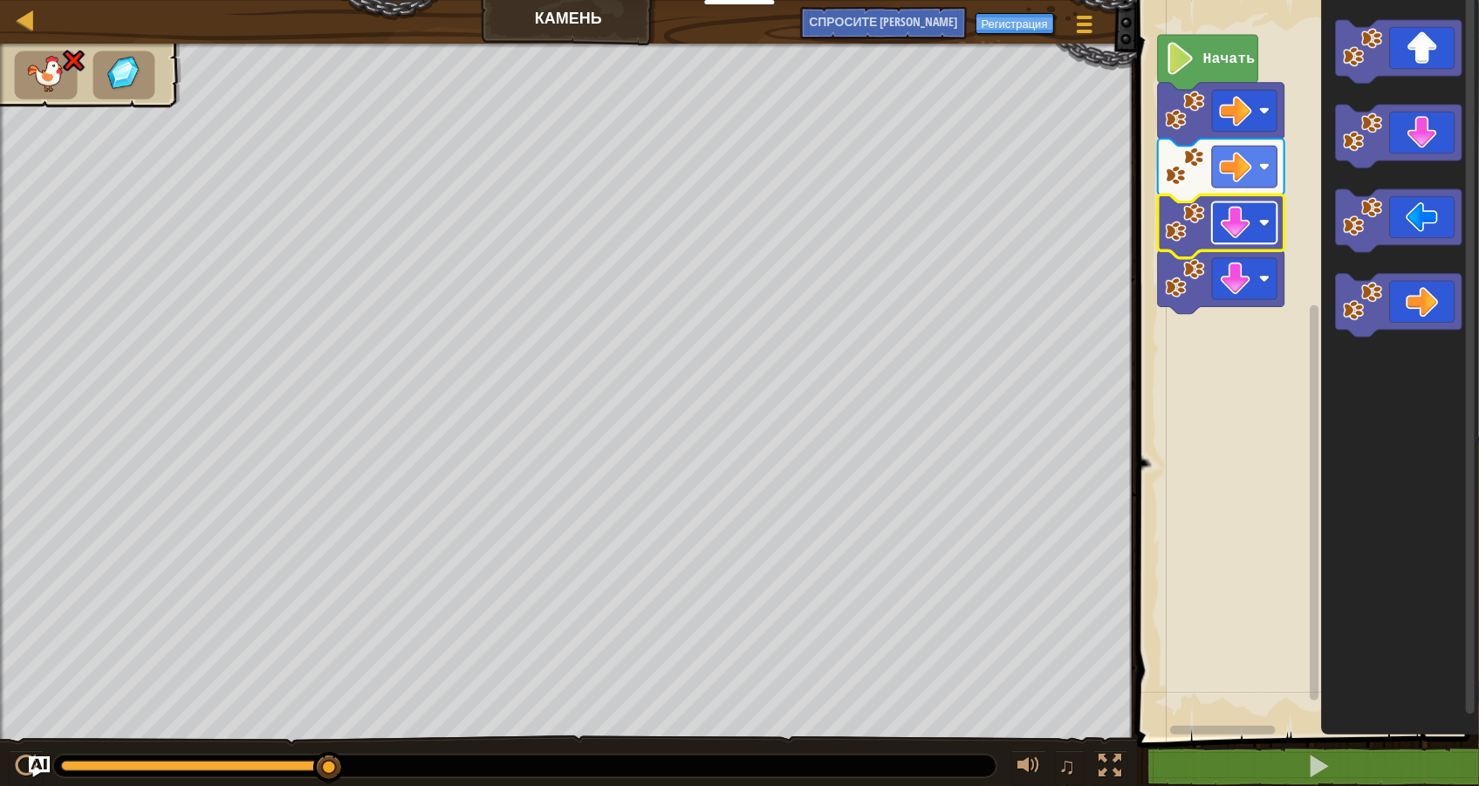
click at [1258, 219] on rect "Рабочая область Блочно" at bounding box center [1244, 223] width 65 height 42
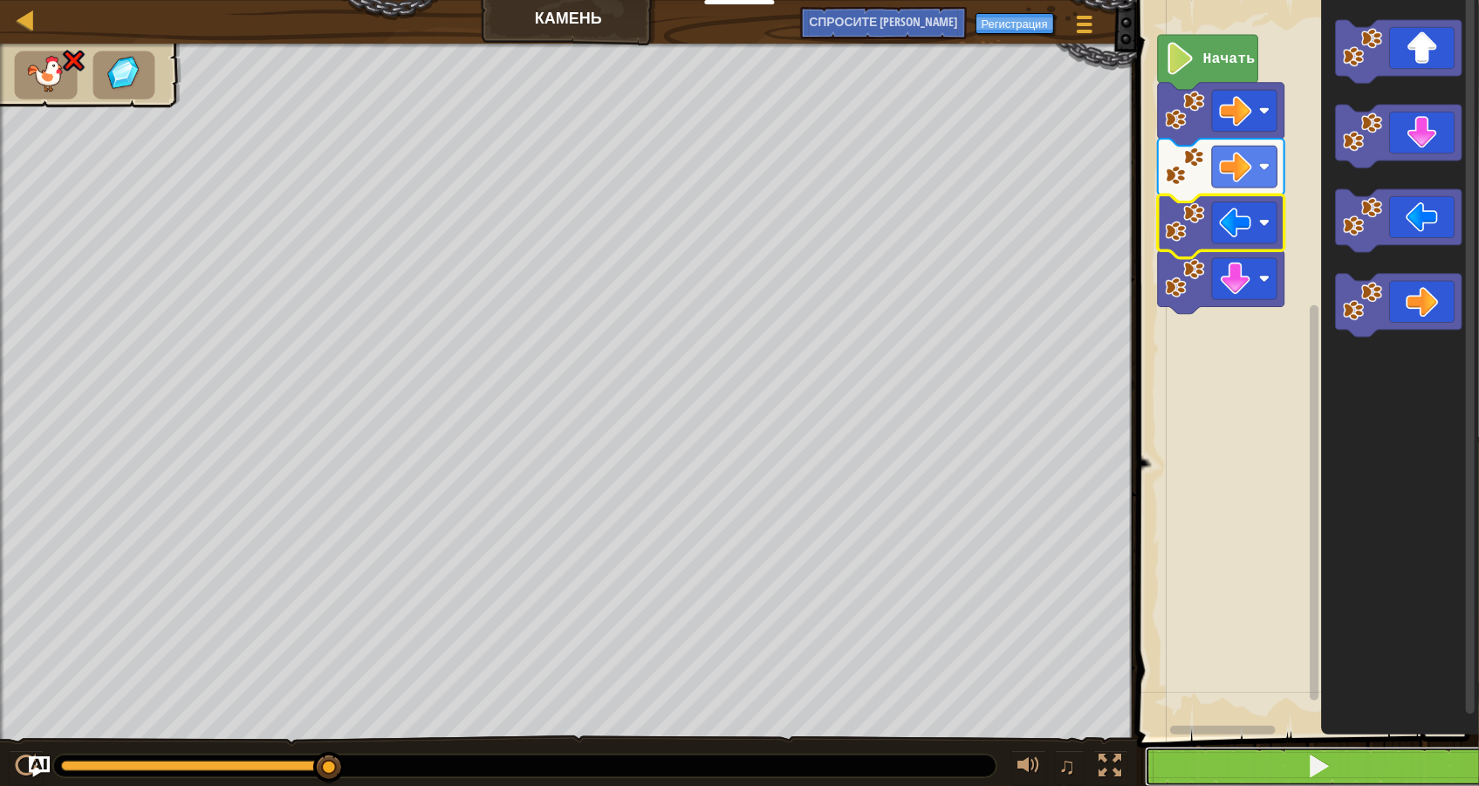
click at [1246, 772] on button at bounding box center [1318, 767] width 347 height 40
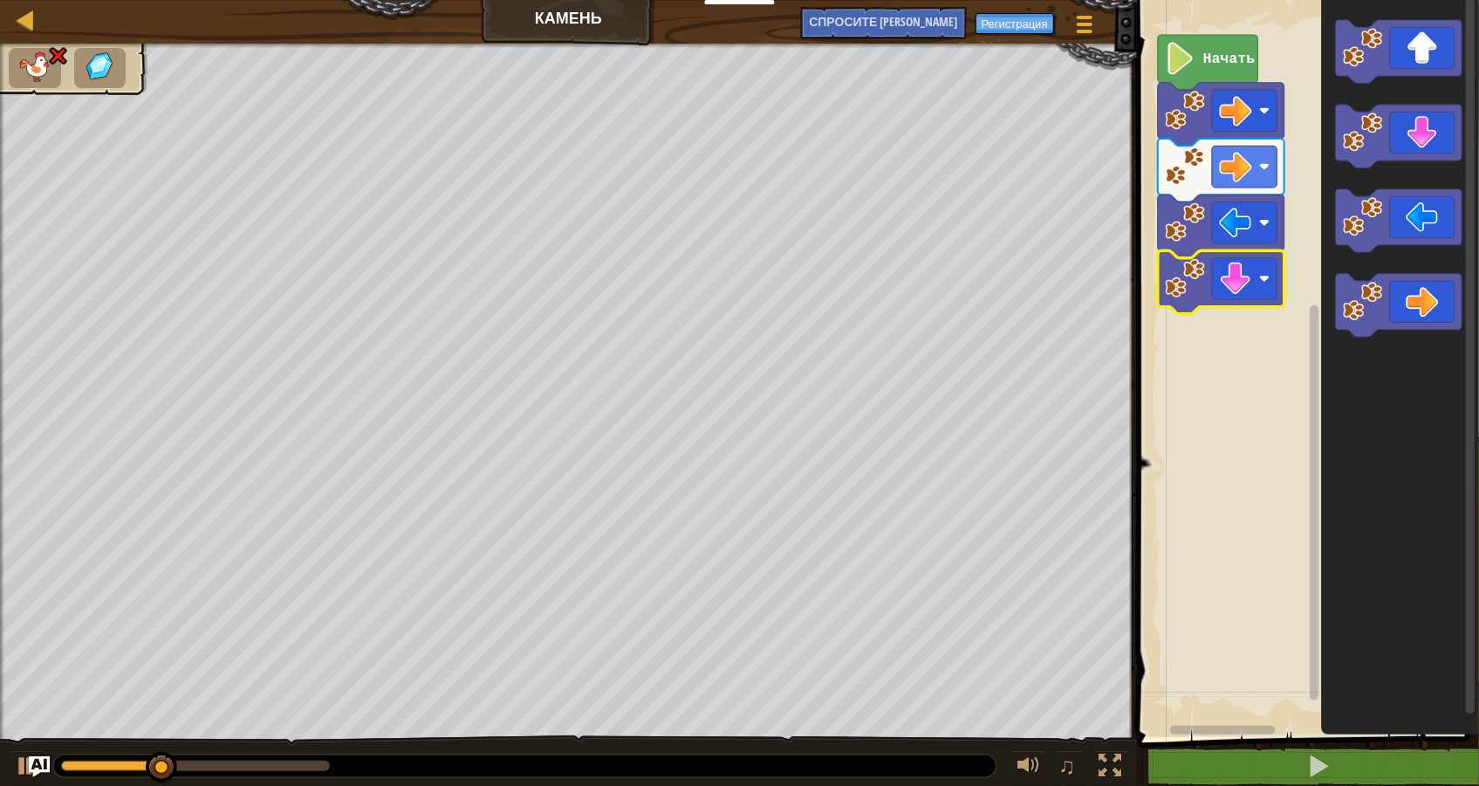
click at [1190, 296] on image "Рабочая область Блочно" at bounding box center [1185, 278] width 40 height 40
click at [1190, 294] on image "Рабочая область Блочно" at bounding box center [1185, 278] width 40 height 40
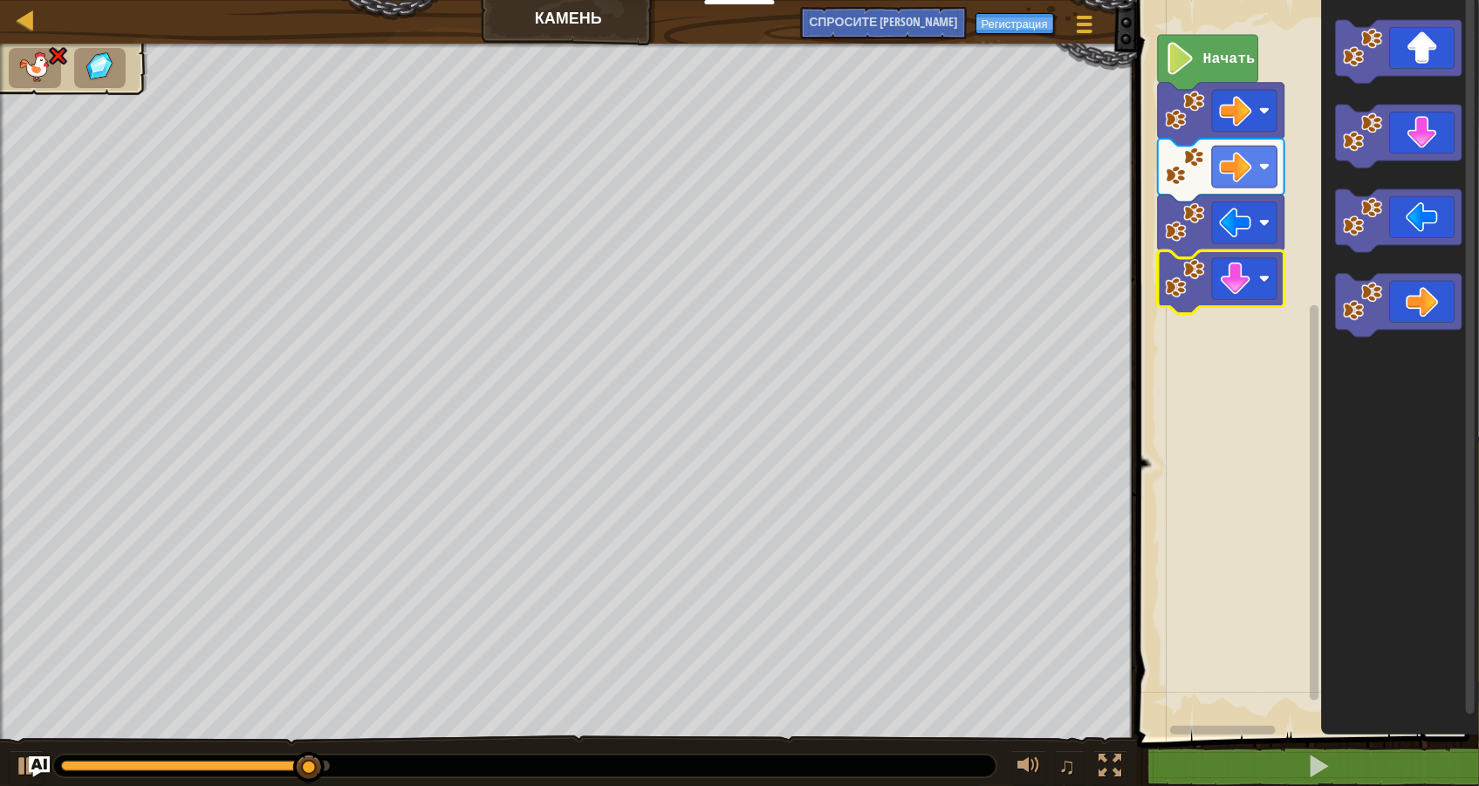
click at [1190, 294] on image "Рабочая область Блочно" at bounding box center [1185, 278] width 40 height 40
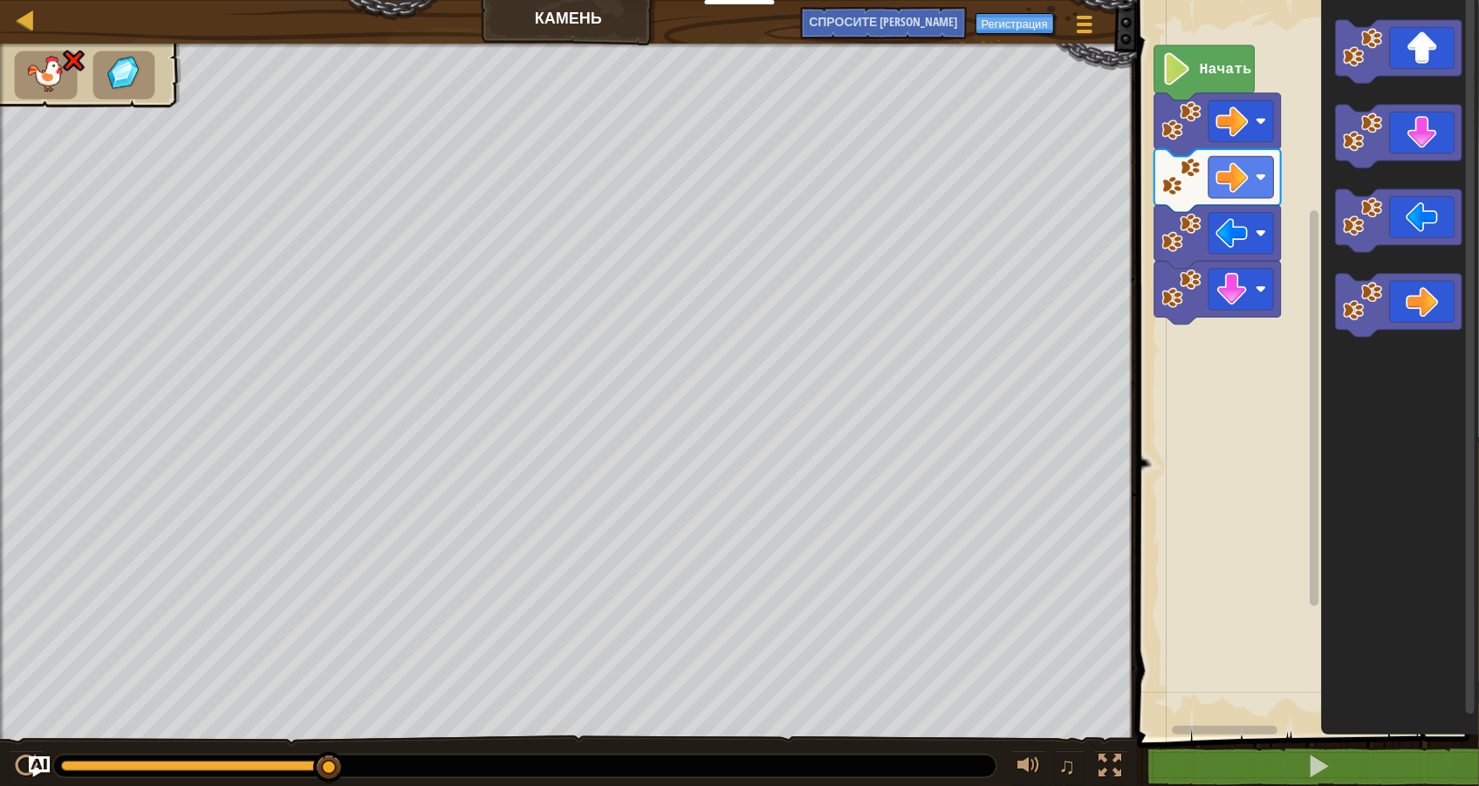
click at [1177, 333] on rect "Рабочая область Блочно" at bounding box center [1305, 364] width 347 height 746
click at [31, 71] on img at bounding box center [35, 66] width 37 height 31
